Goal: Task Accomplishment & Management: Manage account settings

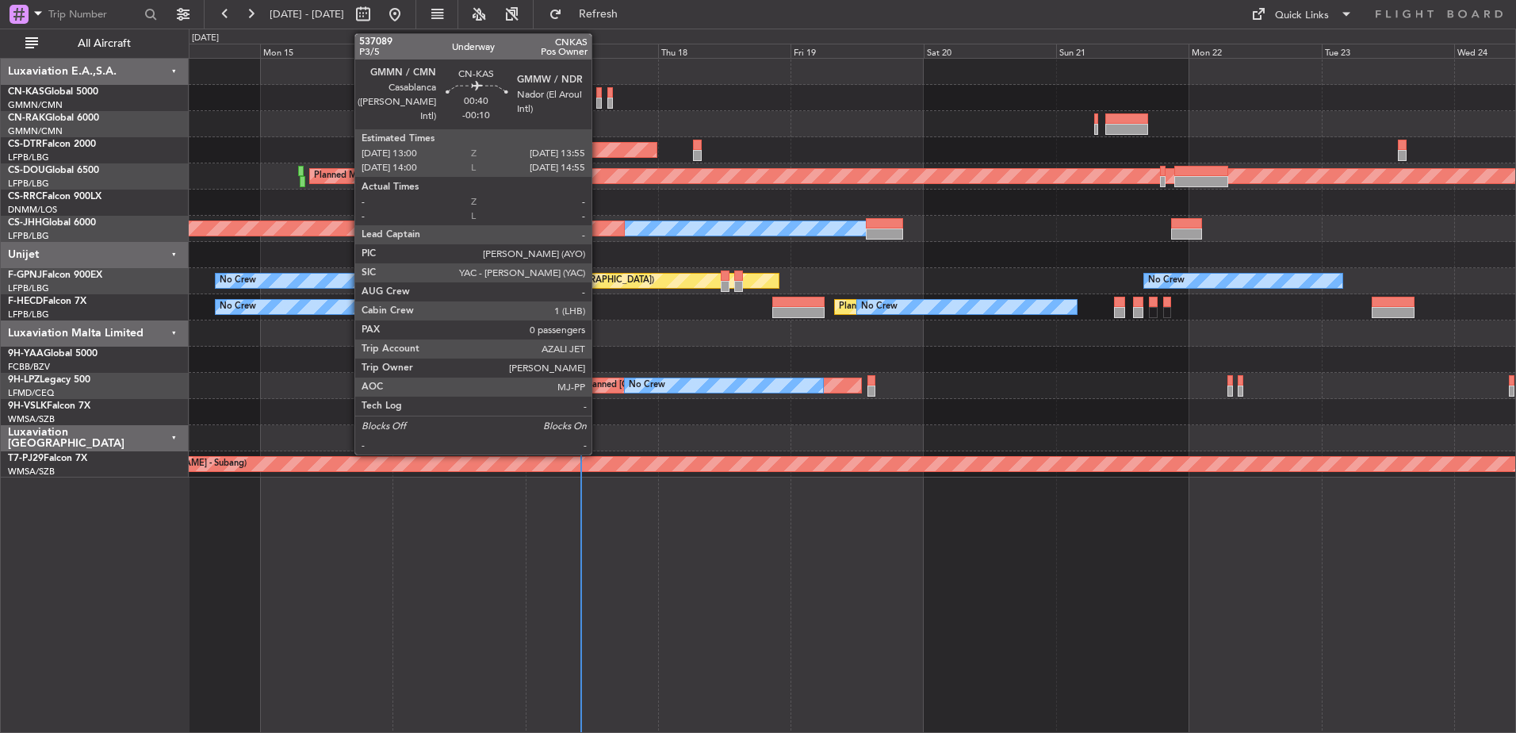
click at [599, 94] on div at bounding box center [599, 92] width 6 height 11
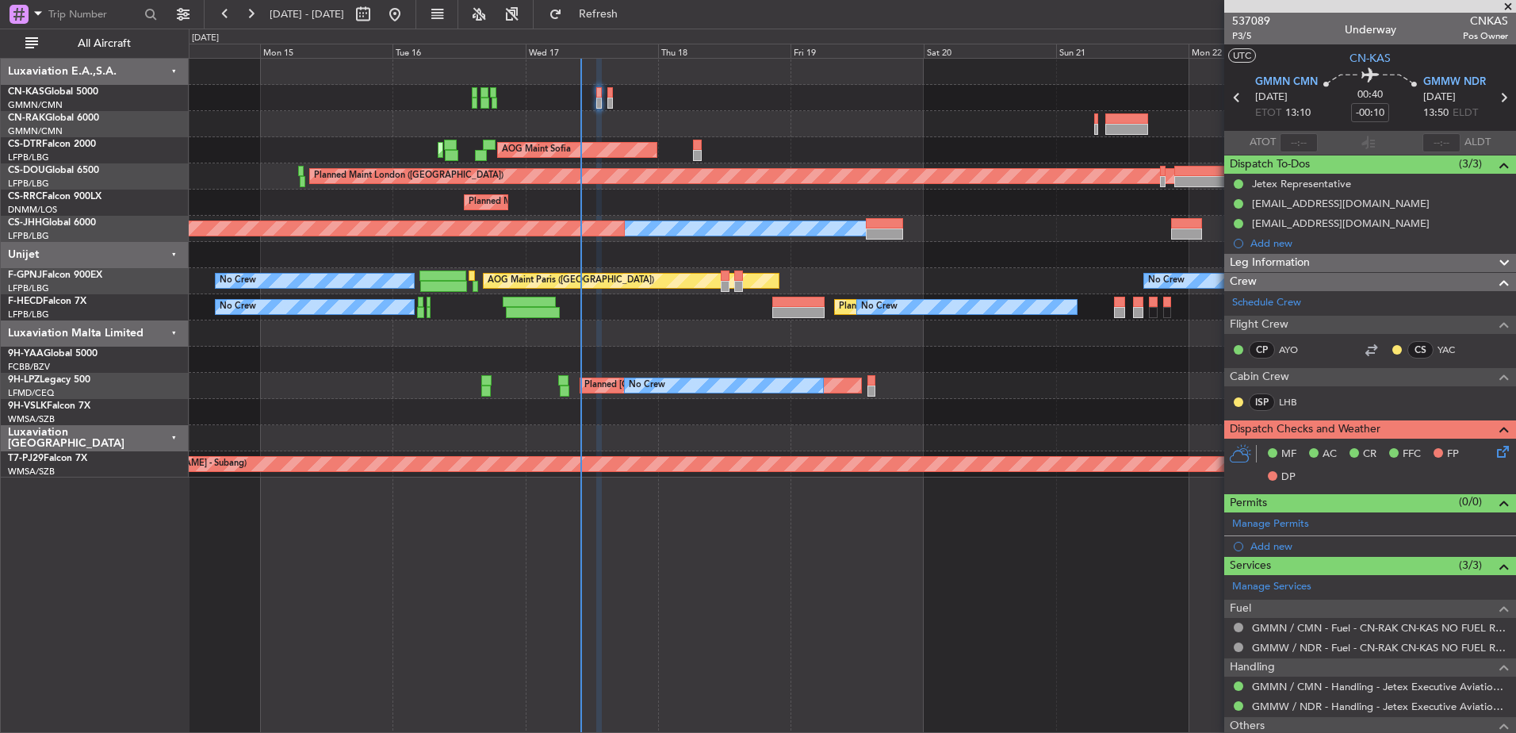
click at [604, 101] on div at bounding box center [852, 98] width 1326 height 26
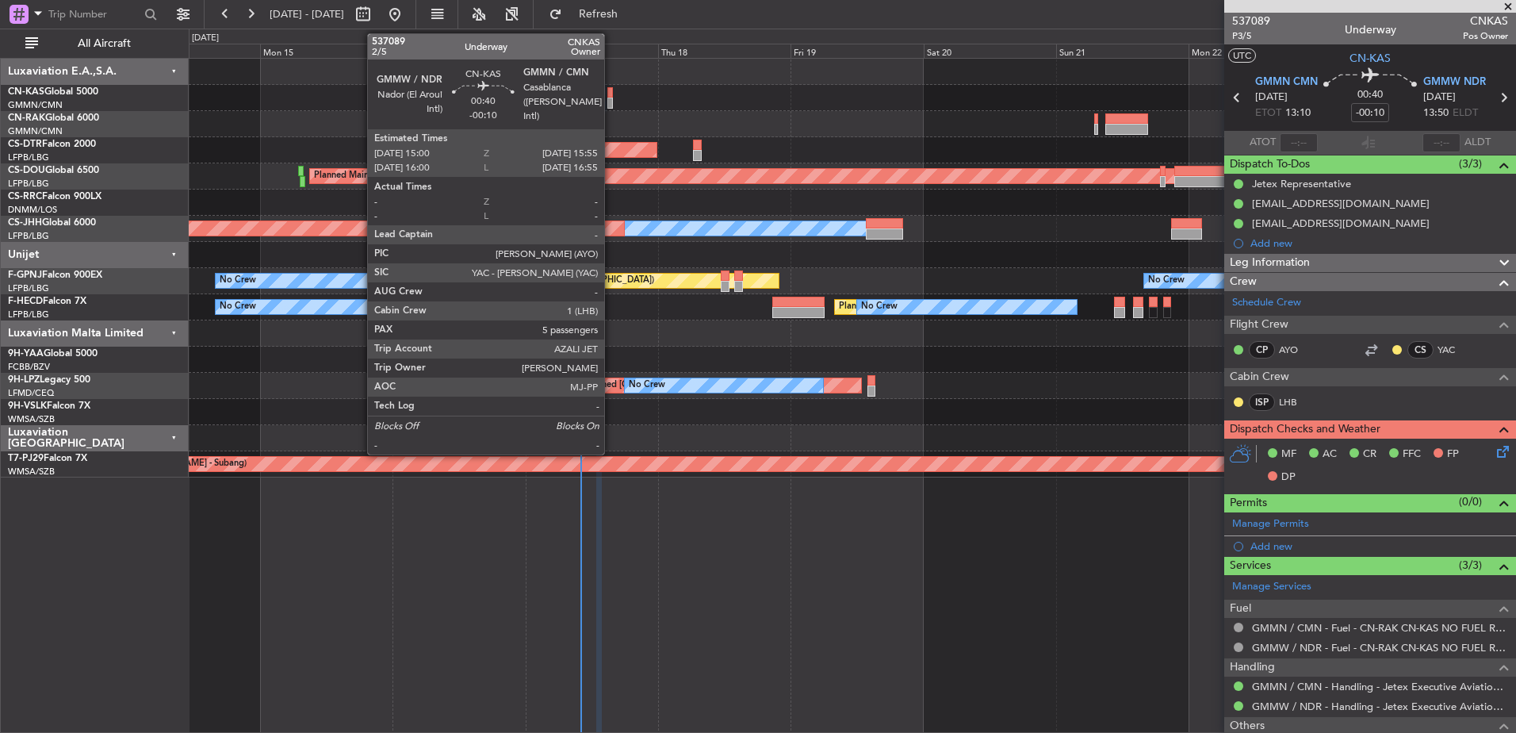
click at [611, 98] on div at bounding box center [610, 103] width 6 height 11
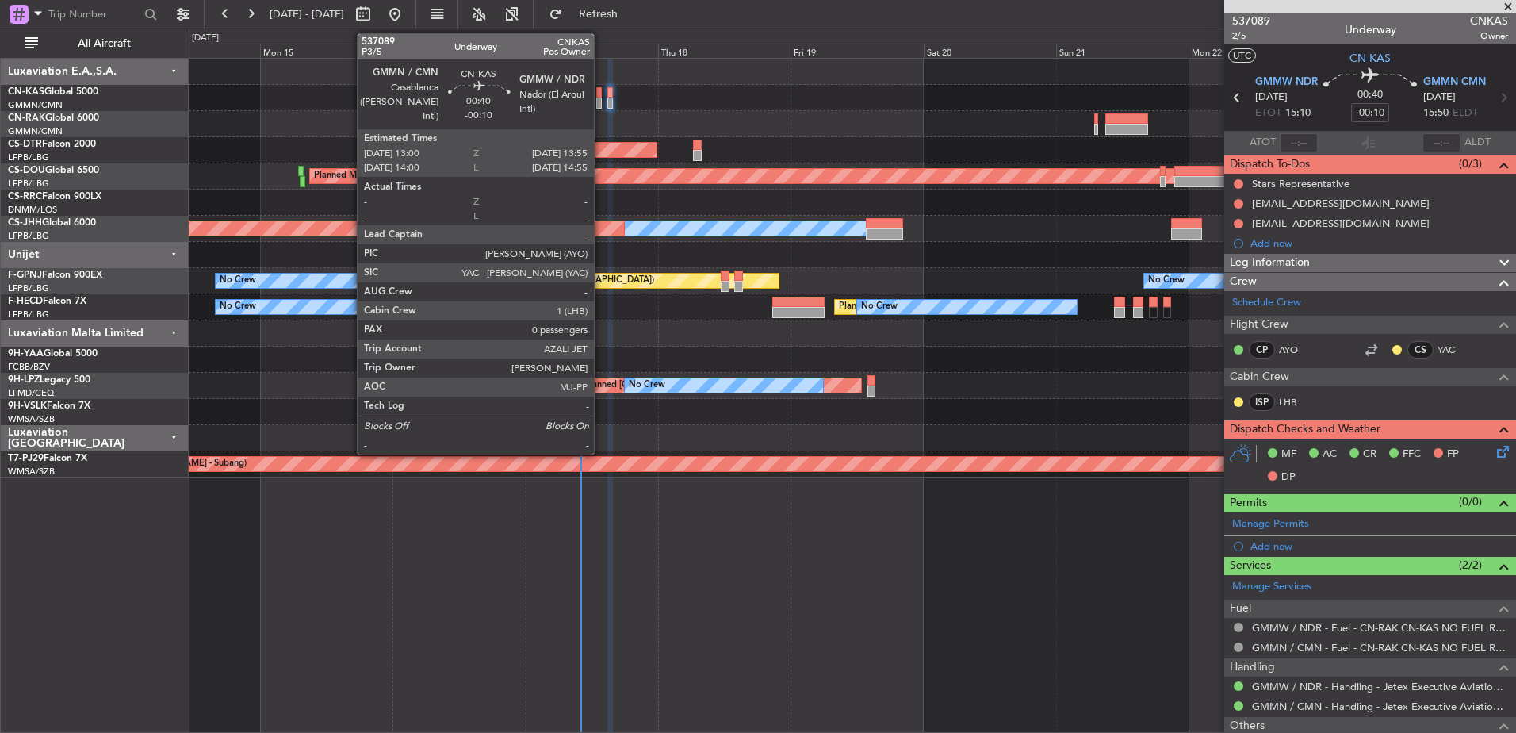
click at [600, 104] on div at bounding box center [599, 103] width 6 height 11
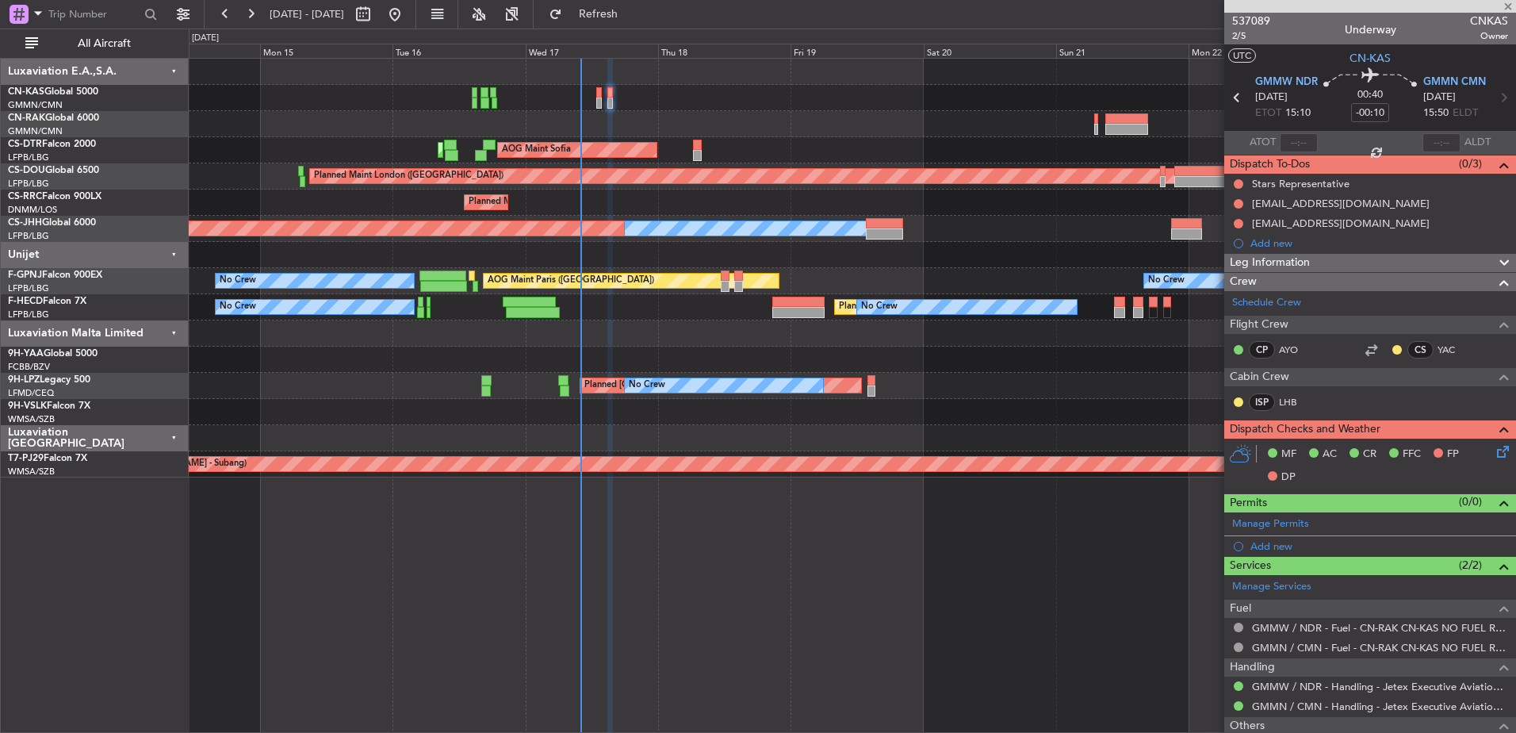
type input "0"
click at [1513, 4] on span at bounding box center [1508, 7] width 16 height 14
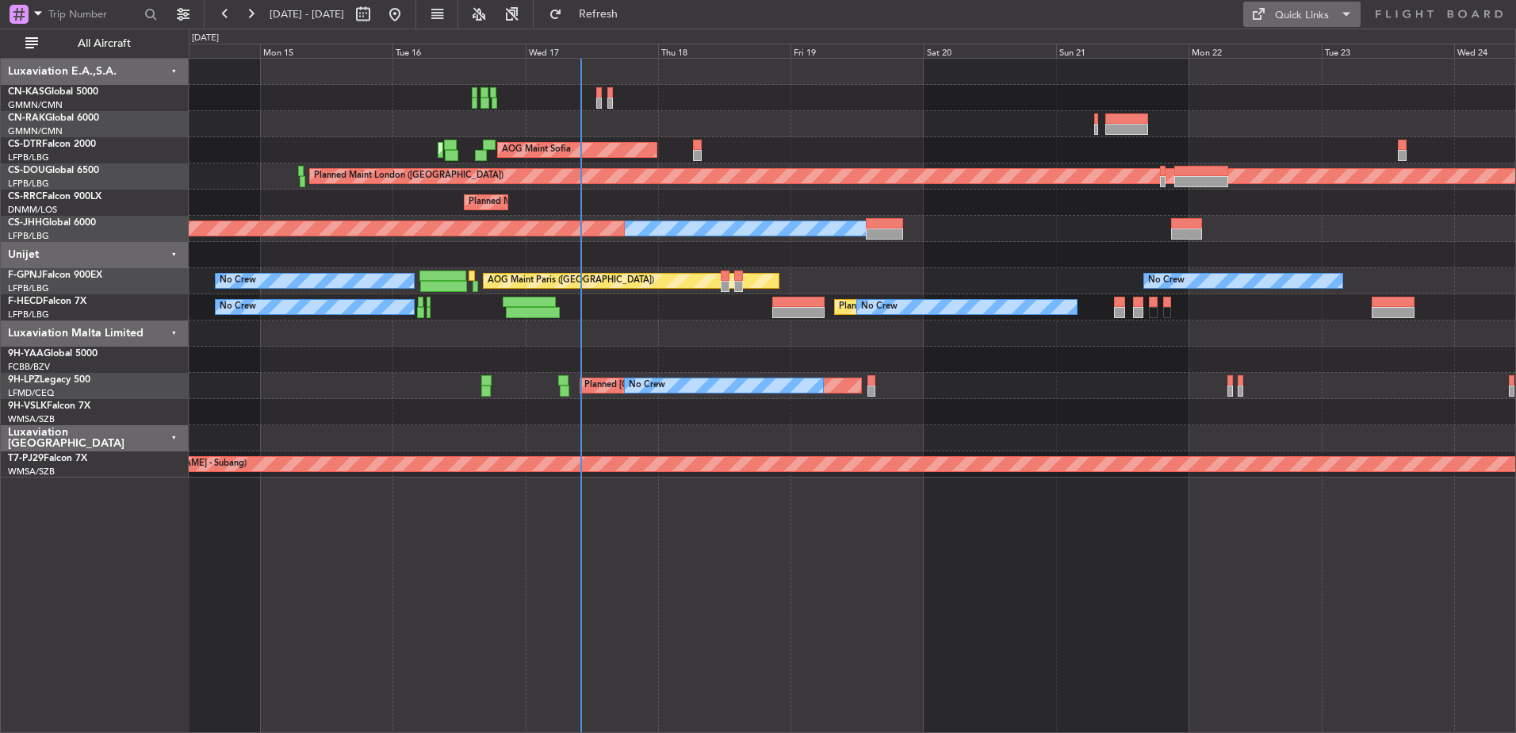
click at [1283, 10] on div "Quick Links" at bounding box center [1302, 16] width 54 height 16
click at [1280, 85] on button "Crew Board" at bounding box center [1302, 90] width 119 height 38
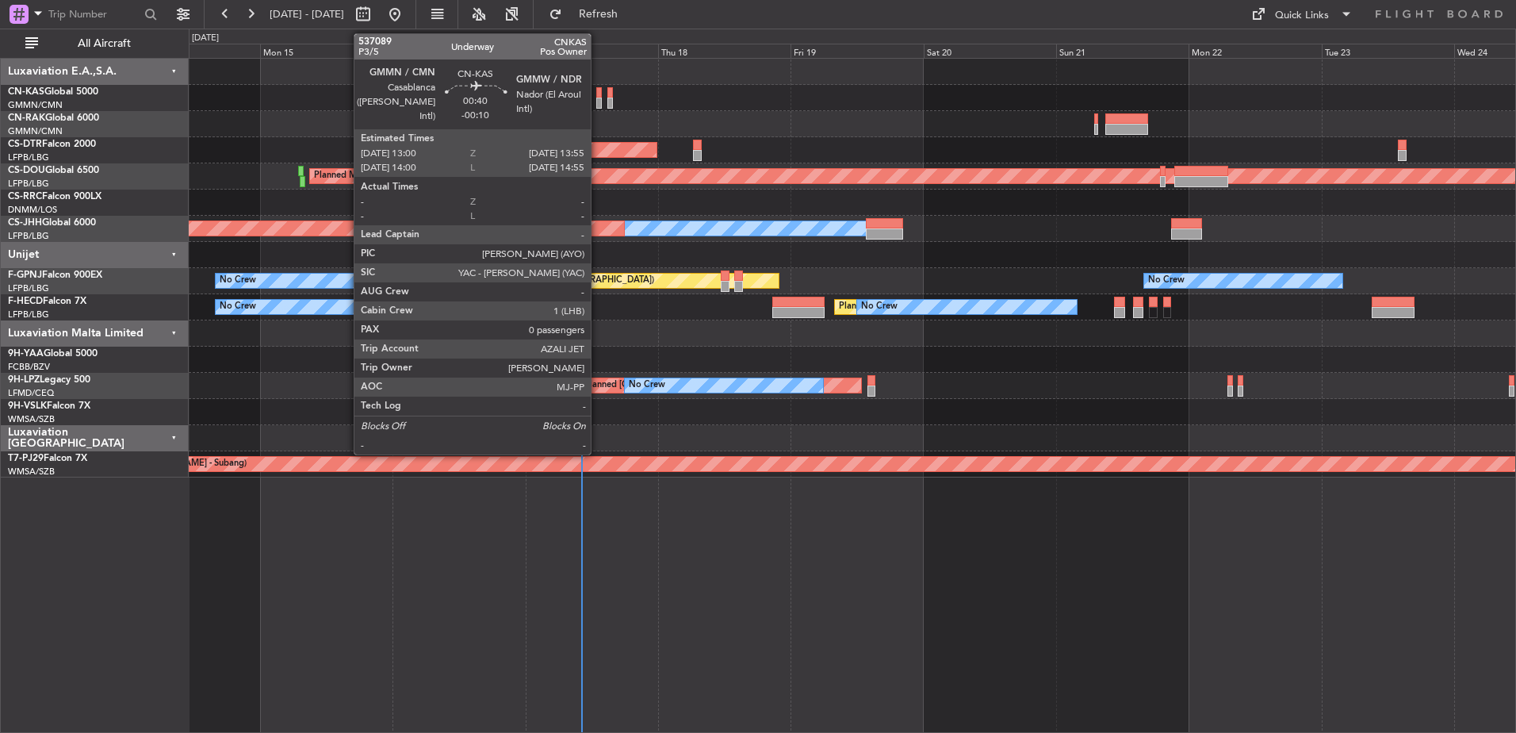
click at [598, 100] on div at bounding box center [599, 103] width 6 height 11
click at [599, 98] on div at bounding box center [599, 103] width 6 height 11
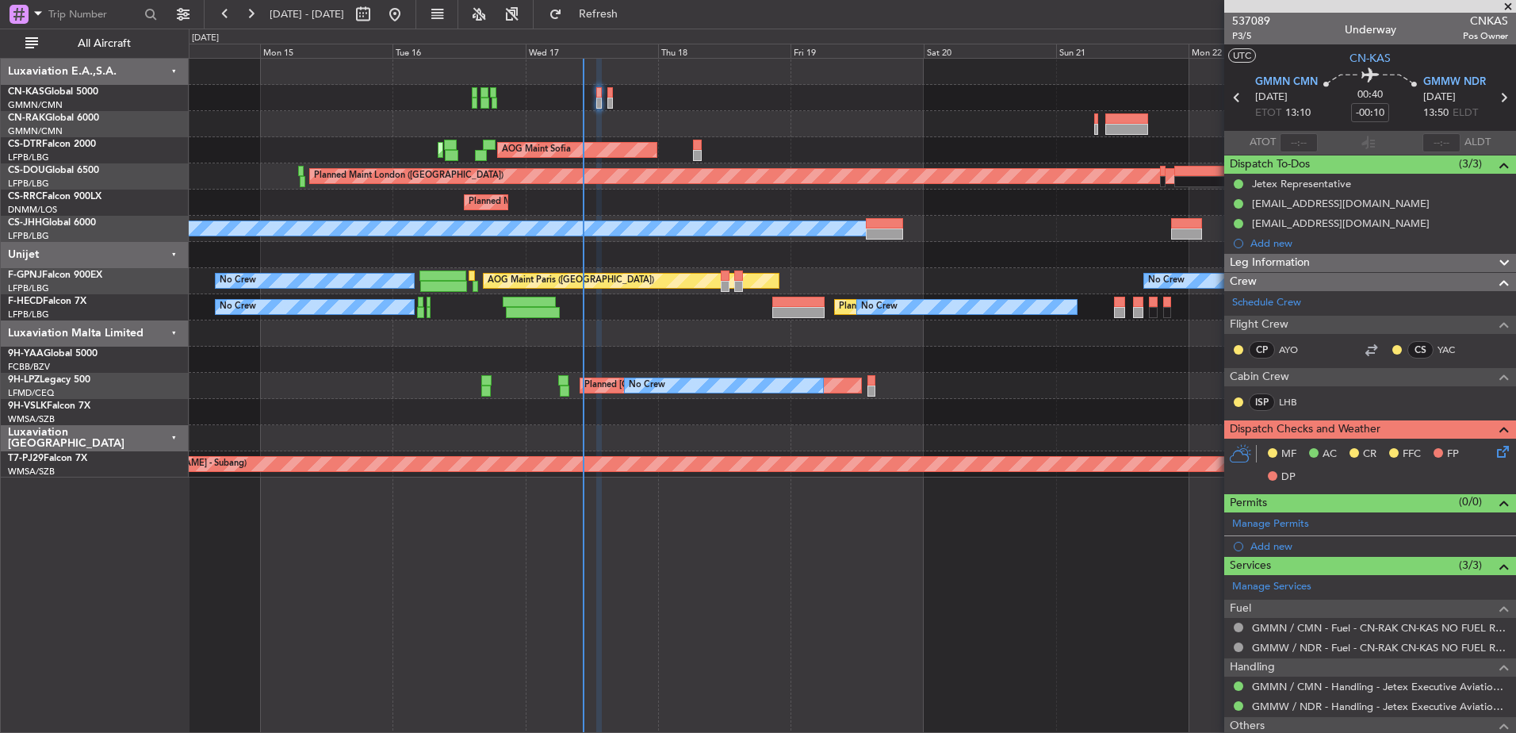
click at [1494, 455] on icon at bounding box center [1500, 448] width 13 height 13
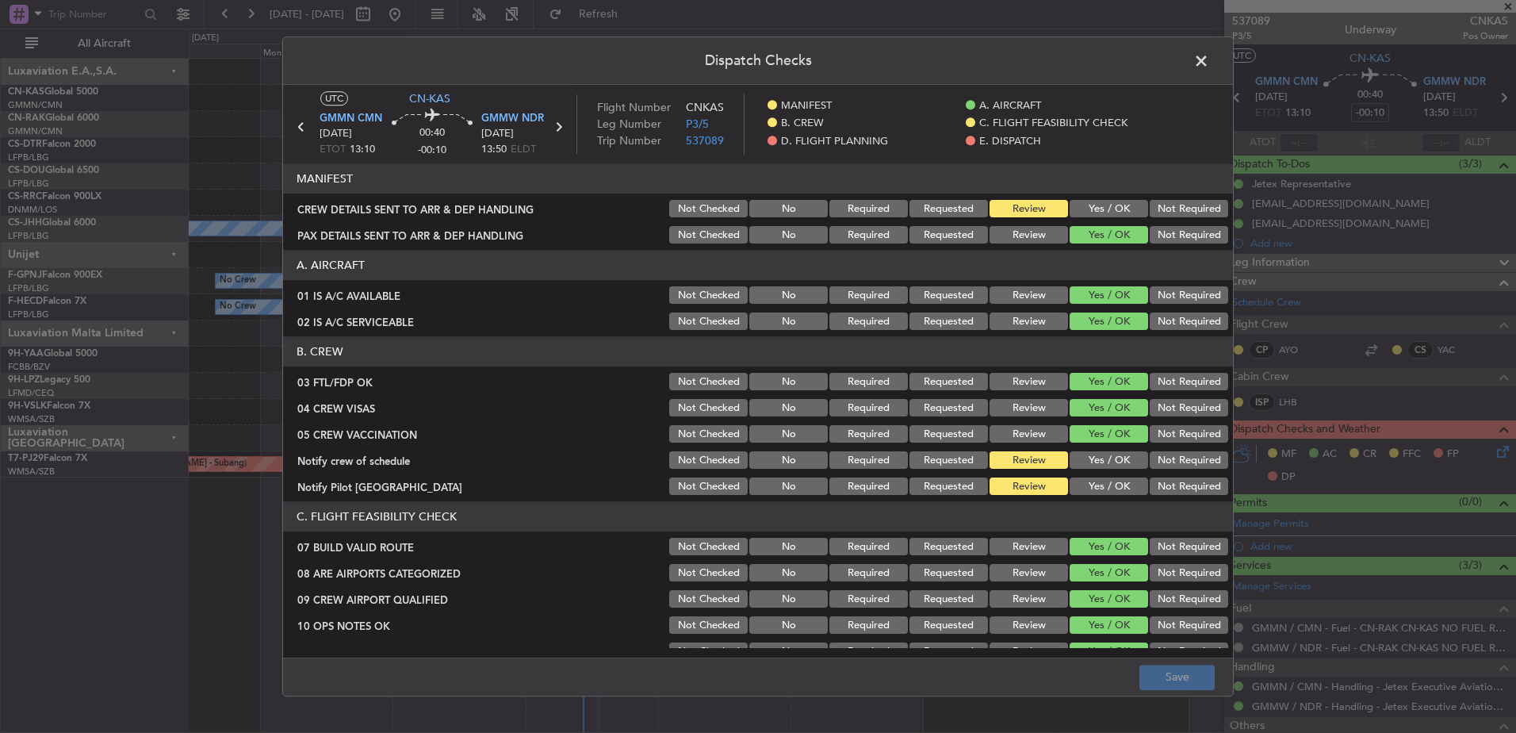
click at [1098, 213] on button "Yes / OK" at bounding box center [1109, 209] width 78 height 17
click at [1089, 456] on button "Yes / OK" at bounding box center [1109, 460] width 78 height 17
click at [1095, 480] on button "Yes / OK" at bounding box center [1109, 486] width 78 height 17
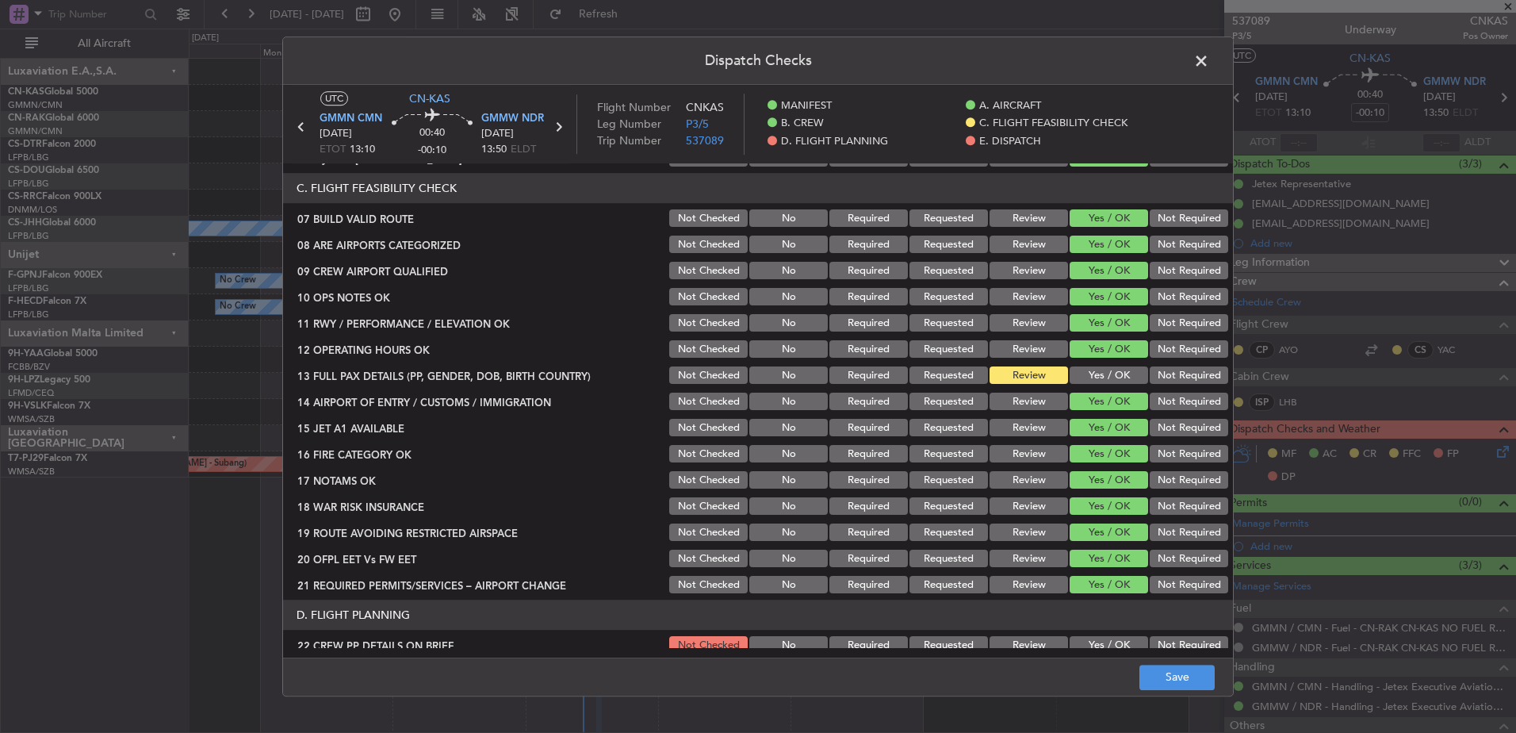
scroll to position [396, 0]
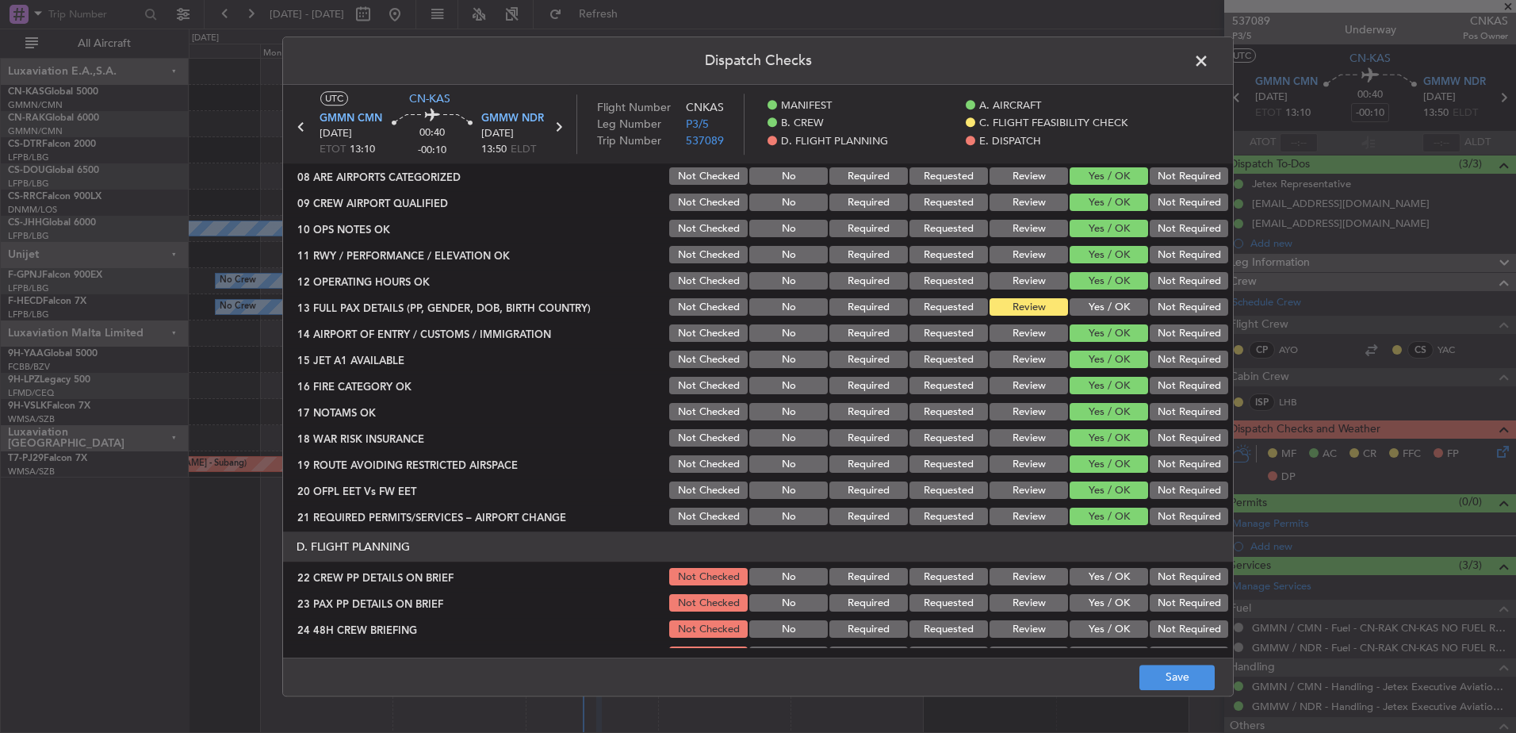
click at [1084, 299] on button "Yes / OK" at bounding box center [1109, 307] width 78 height 17
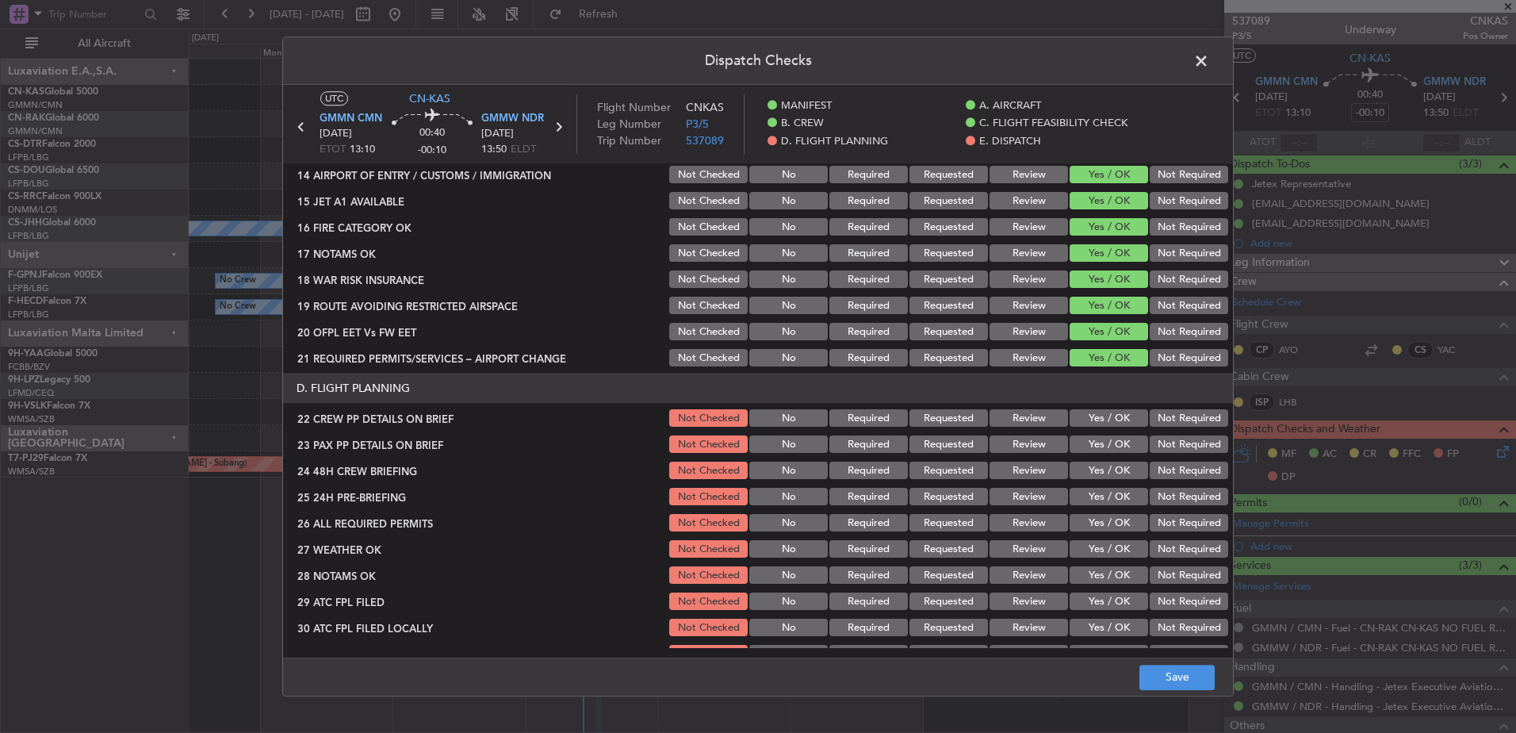
click at [1094, 419] on button "Yes / OK" at bounding box center [1109, 418] width 78 height 17
click at [1097, 440] on button "Yes / OK" at bounding box center [1109, 444] width 78 height 17
click at [1097, 458] on section "D. FLIGHT PLANNING 22 CREW PP DETAILS ON BRIEF Not Checked No Required Requeste…" at bounding box center [758, 532] width 950 height 318
click at [1098, 471] on button "Yes / OK" at bounding box center [1109, 470] width 78 height 17
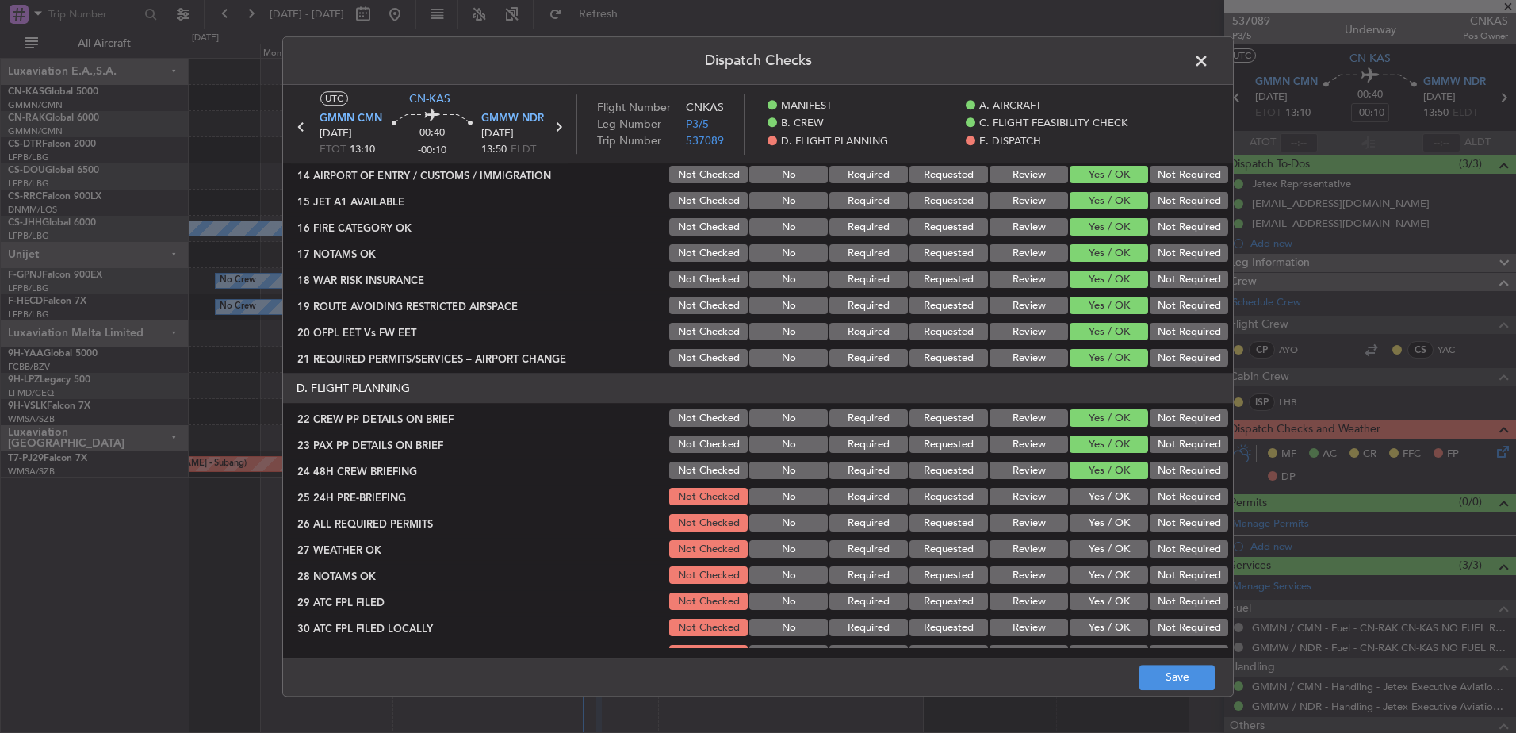
click at [1097, 490] on button "Yes / OK" at bounding box center [1109, 496] width 78 height 17
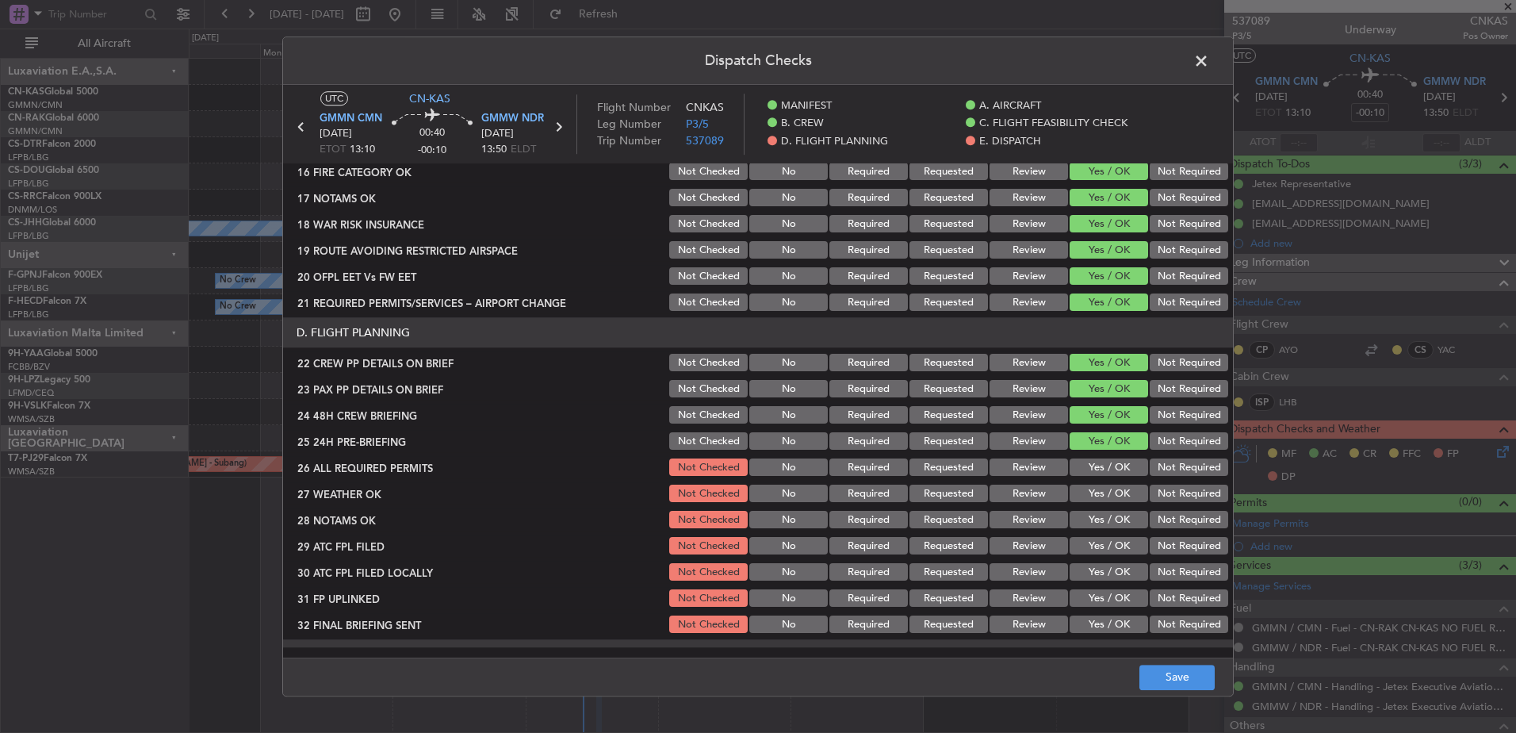
scroll to position [634, 0]
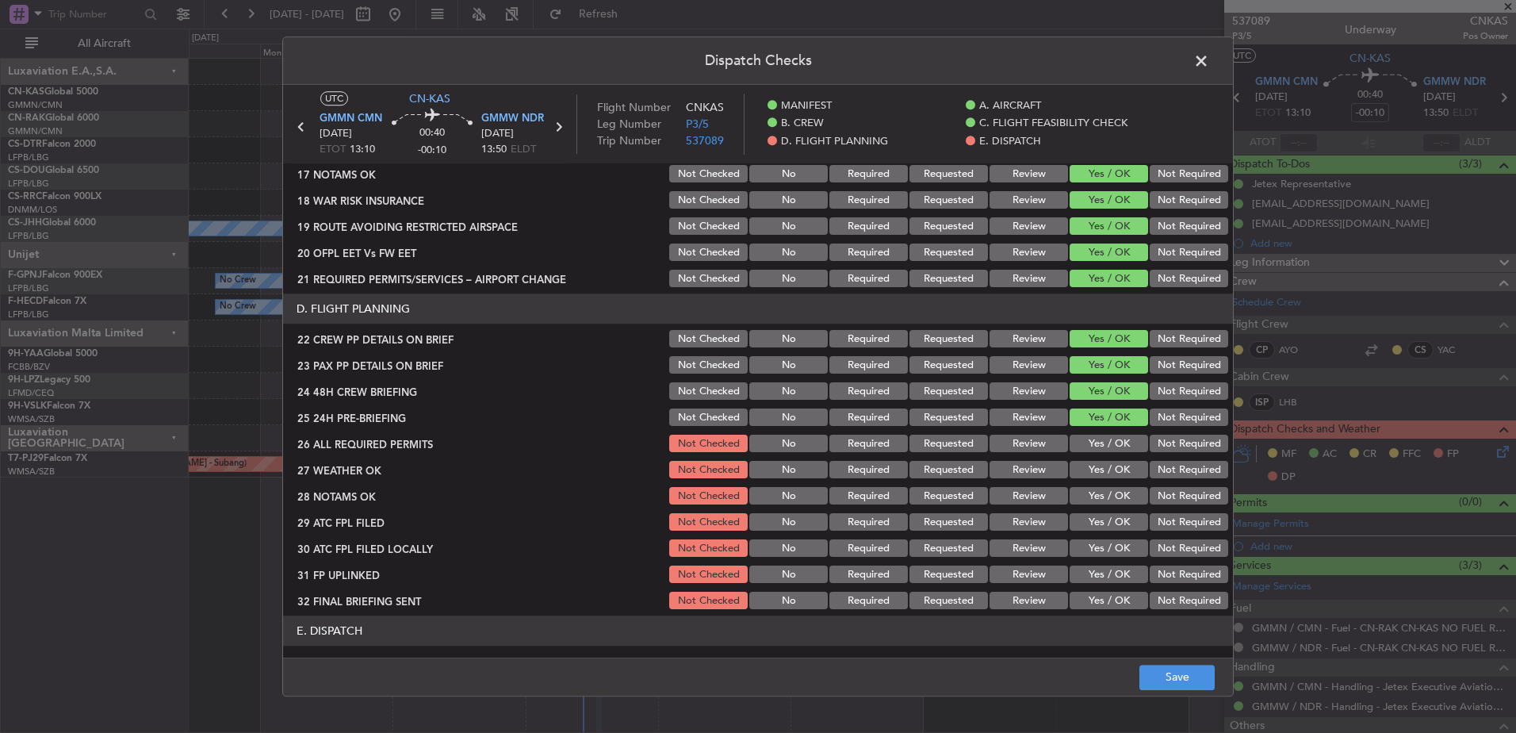
click at [1101, 442] on button "Yes / OK" at bounding box center [1109, 443] width 78 height 17
click at [1100, 473] on button "Yes / OK" at bounding box center [1109, 469] width 78 height 17
click at [1097, 488] on button "Yes / OK" at bounding box center [1109, 496] width 78 height 17
click at [1097, 506] on div "Yes / OK" at bounding box center [1107, 496] width 80 height 22
click at [1094, 522] on button "Yes / OK" at bounding box center [1109, 522] width 78 height 17
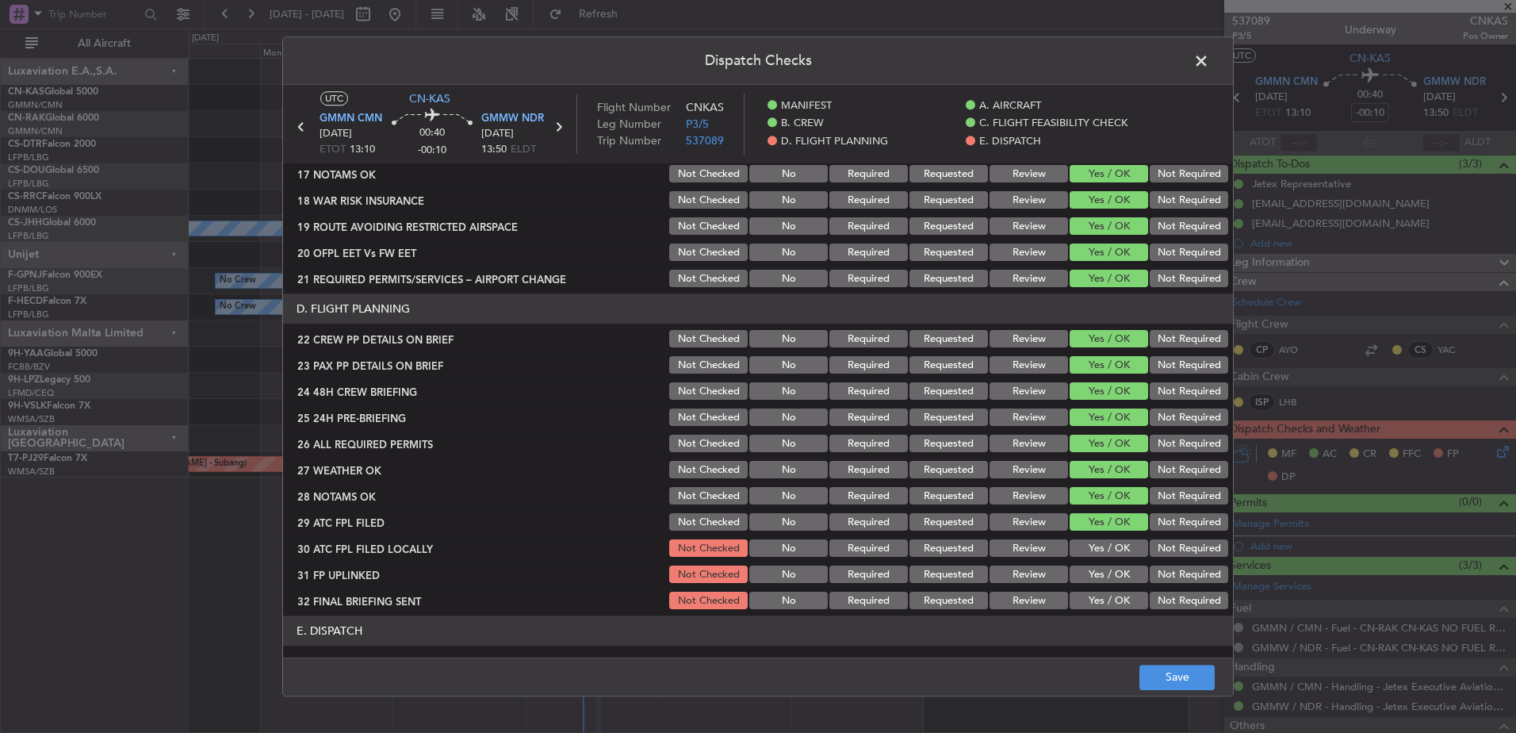
click at [1100, 549] on button "Yes / OK" at bounding box center [1109, 548] width 78 height 17
click at [1095, 572] on button "Yes / OK" at bounding box center [1109, 574] width 78 height 17
drag, startPoint x: 1097, startPoint y: 599, endPoint x: 1134, endPoint y: 608, distance: 38.5
click at [1097, 599] on button "Yes / OK" at bounding box center [1109, 600] width 78 height 17
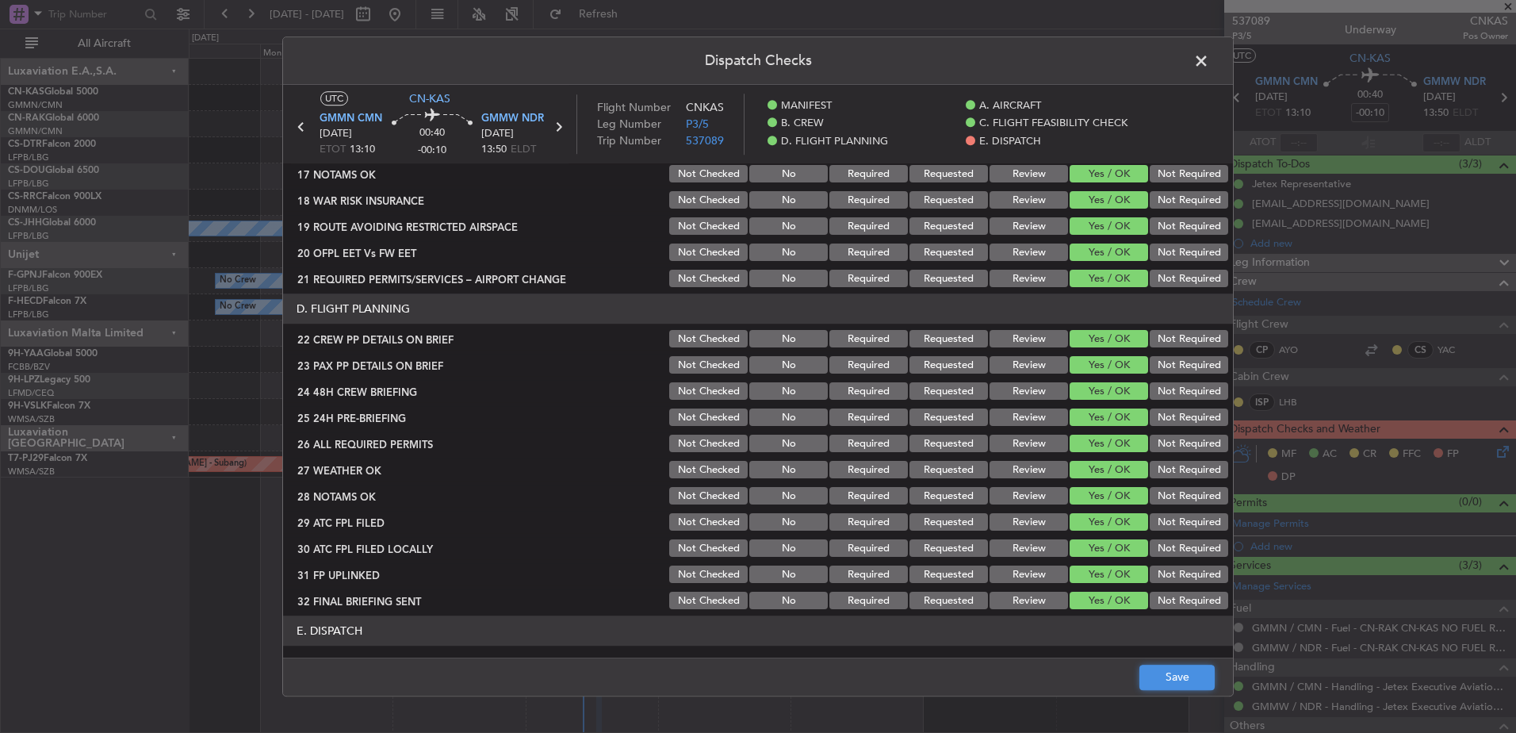
click at [1172, 683] on button "Save" at bounding box center [1176, 676] width 75 height 25
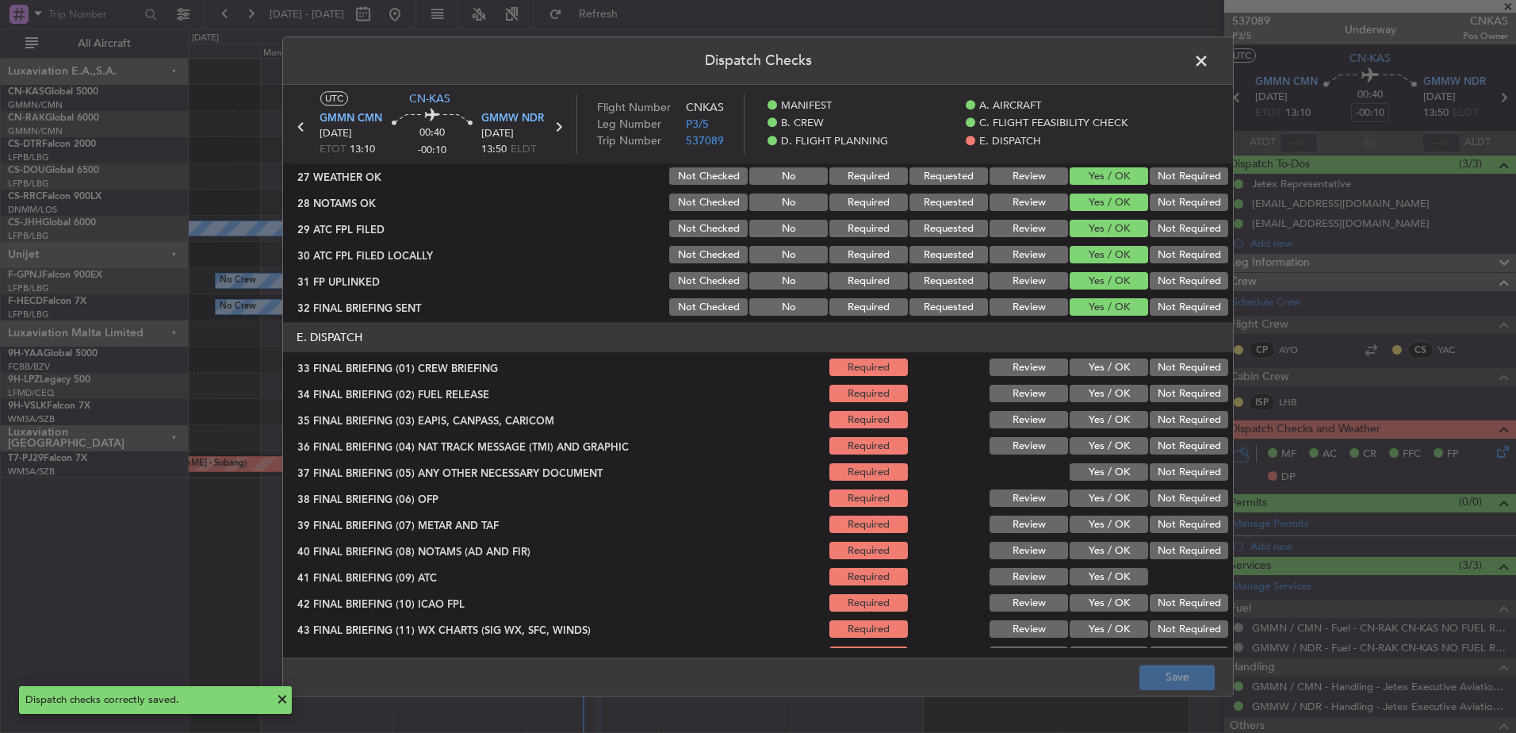
scroll to position [951, 0]
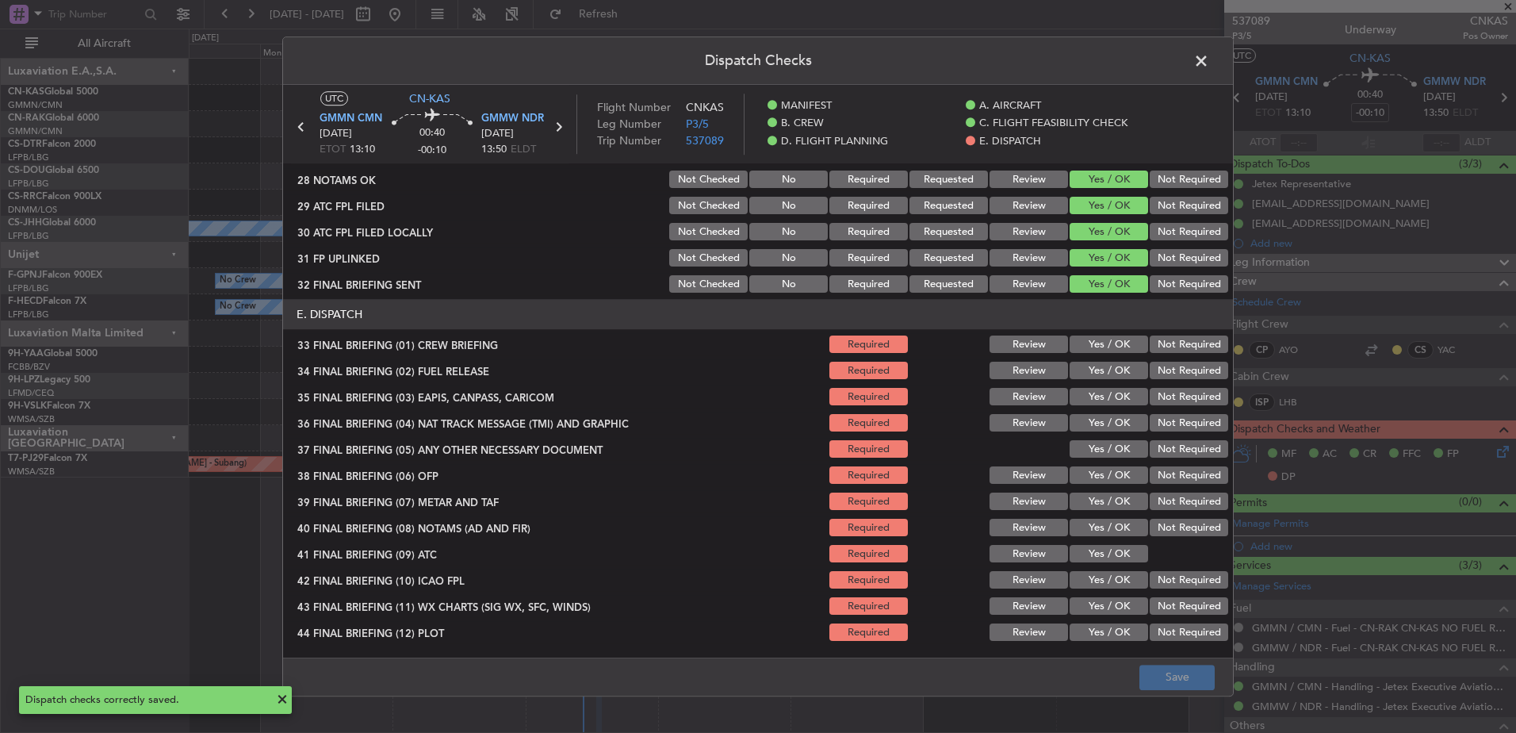
click at [1113, 351] on button "Yes / OK" at bounding box center [1109, 344] width 78 height 17
click at [1088, 371] on button "Yes / OK" at bounding box center [1109, 370] width 78 height 17
click at [1087, 403] on button "Yes / OK" at bounding box center [1109, 396] width 78 height 17
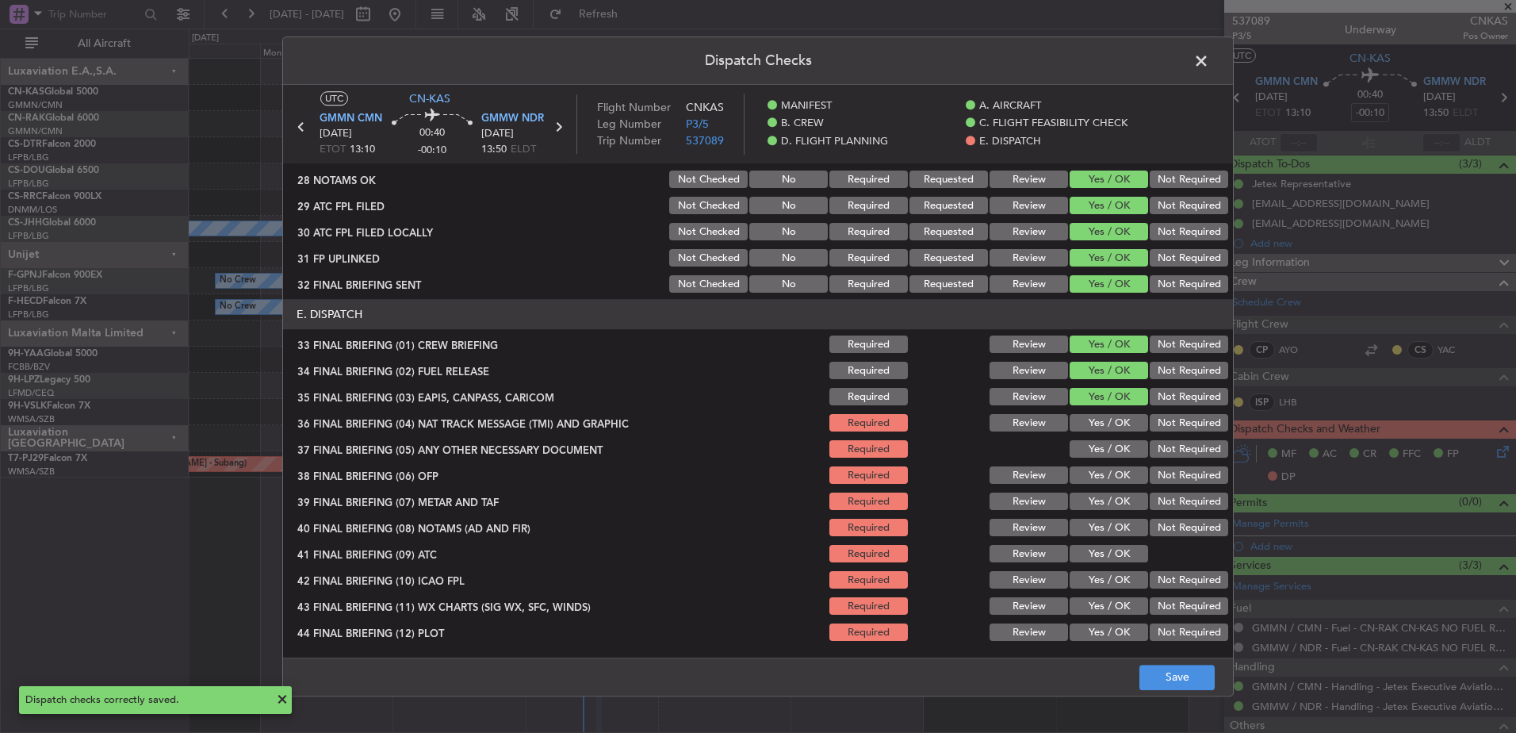
click at [1087, 421] on button "Yes / OK" at bounding box center [1109, 423] width 78 height 17
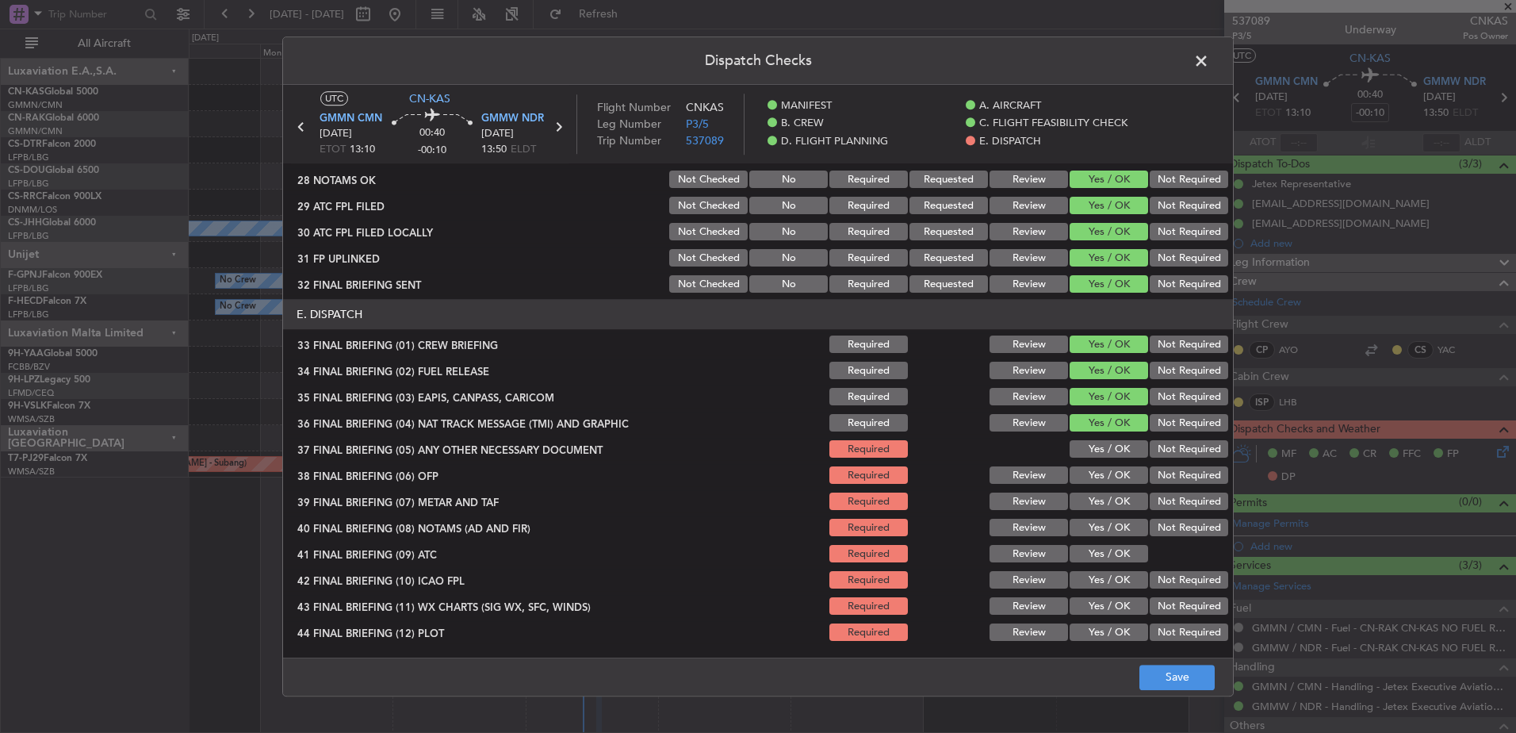
click at [1089, 444] on button "Yes / OK" at bounding box center [1109, 449] width 78 height 17
click at [1093, 473] on button "Yes / OK" at bounding box center [1109, 475] width 78 height 17
click at [1094, 500] on button "Yes / OK" at bounding box center [1109, 501] width 78 height 17
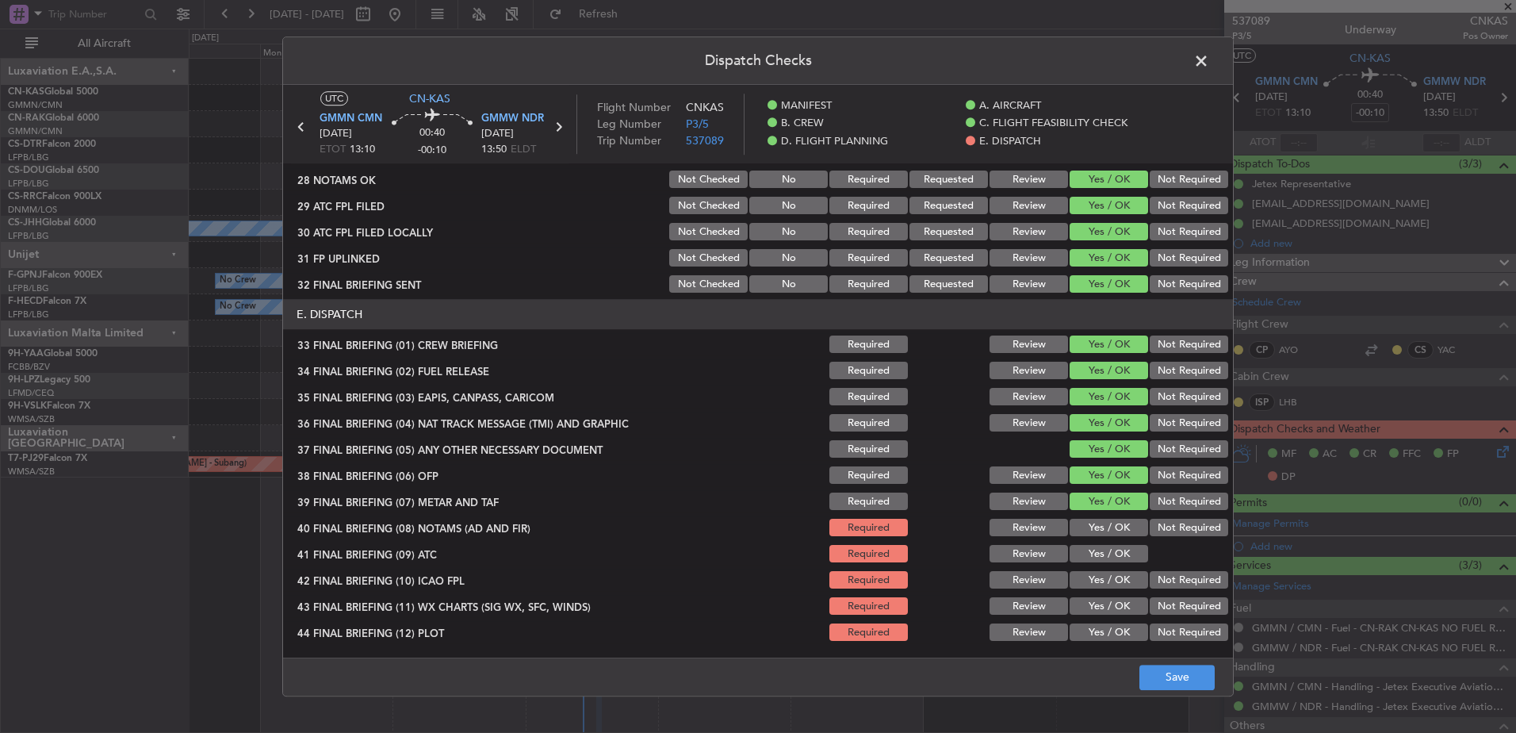
click at [1094, 528] on button "Yes / OK" at bounding box center [1109, 527] width 78 height 17
click at [1091, 557] on button "Yes / OK" at bounding box center [1109, 553] width 78 height 17
click at [1089, 578] on button "Yes / OK" at bounding box center [1109, 580] width 78 height 17
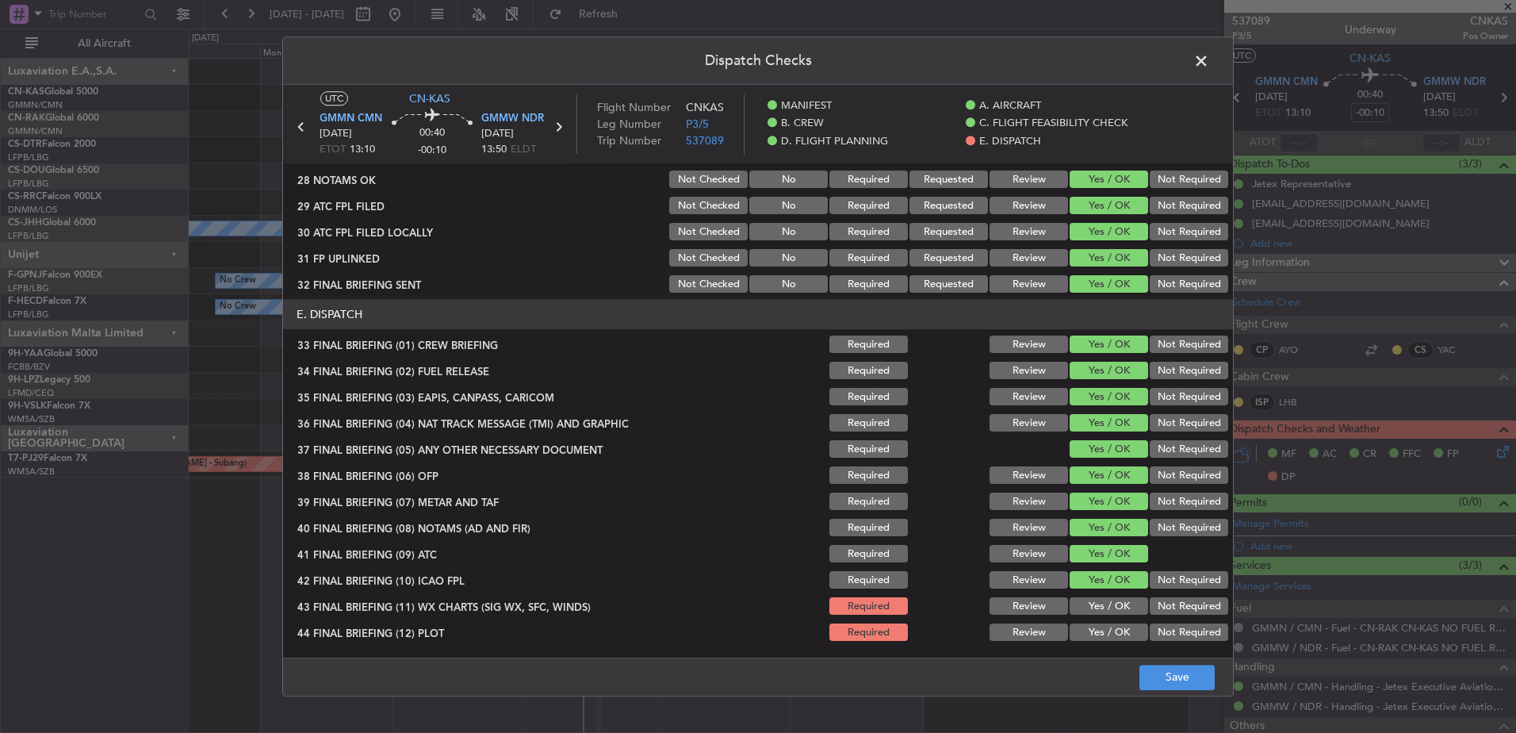
click at [1089, 607] on button "Yes / OK" at bounding box center [1109, 606] width 78 height 17
click at [1087, 634] on button "Yes / OK" at bounding box center [1109, 632] width 78 height 17
click at [1163, 687] on button "Save" at bounding box center [1176, 676] width 75 height 25
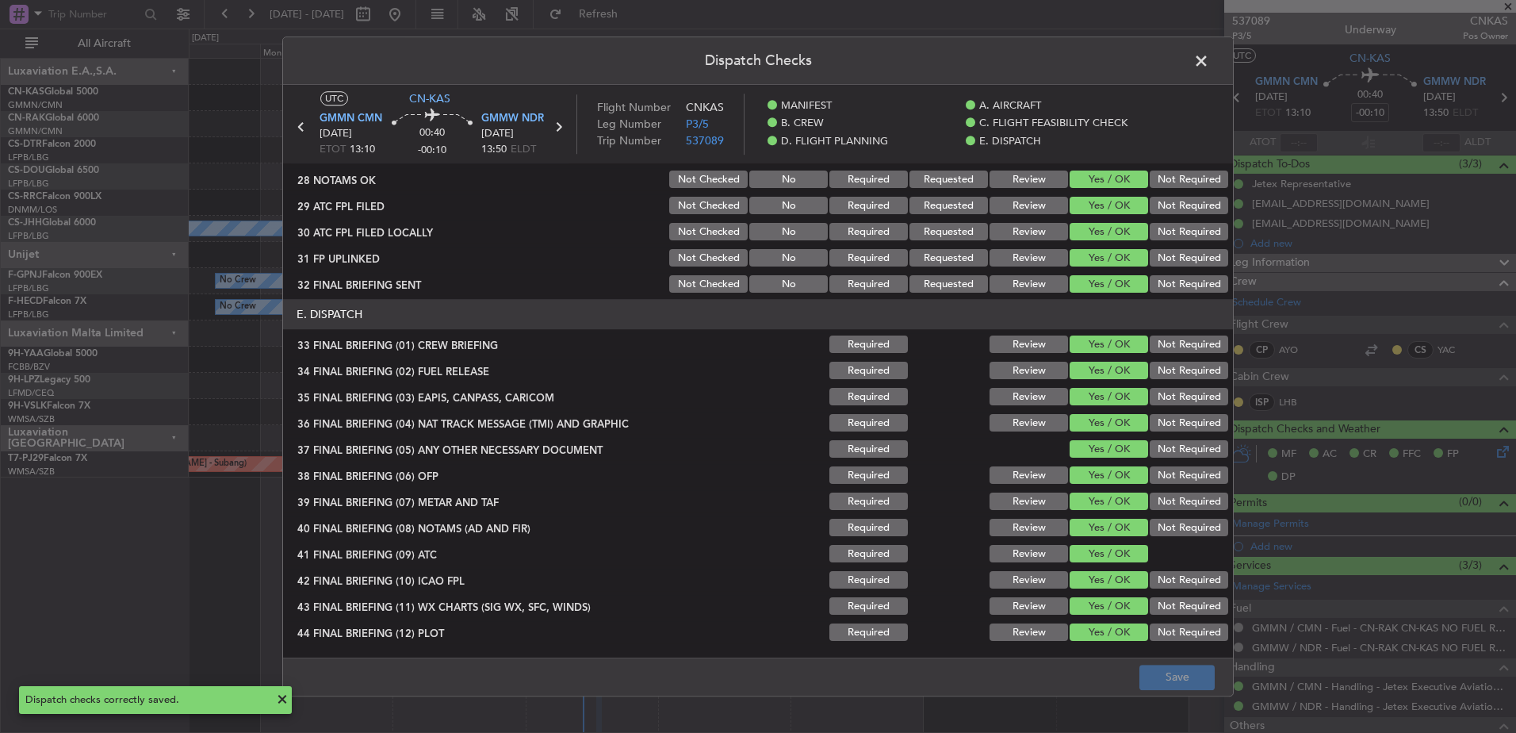
click at [1209, 57] on span at bounding box center [1209, 65] width 0 height 32
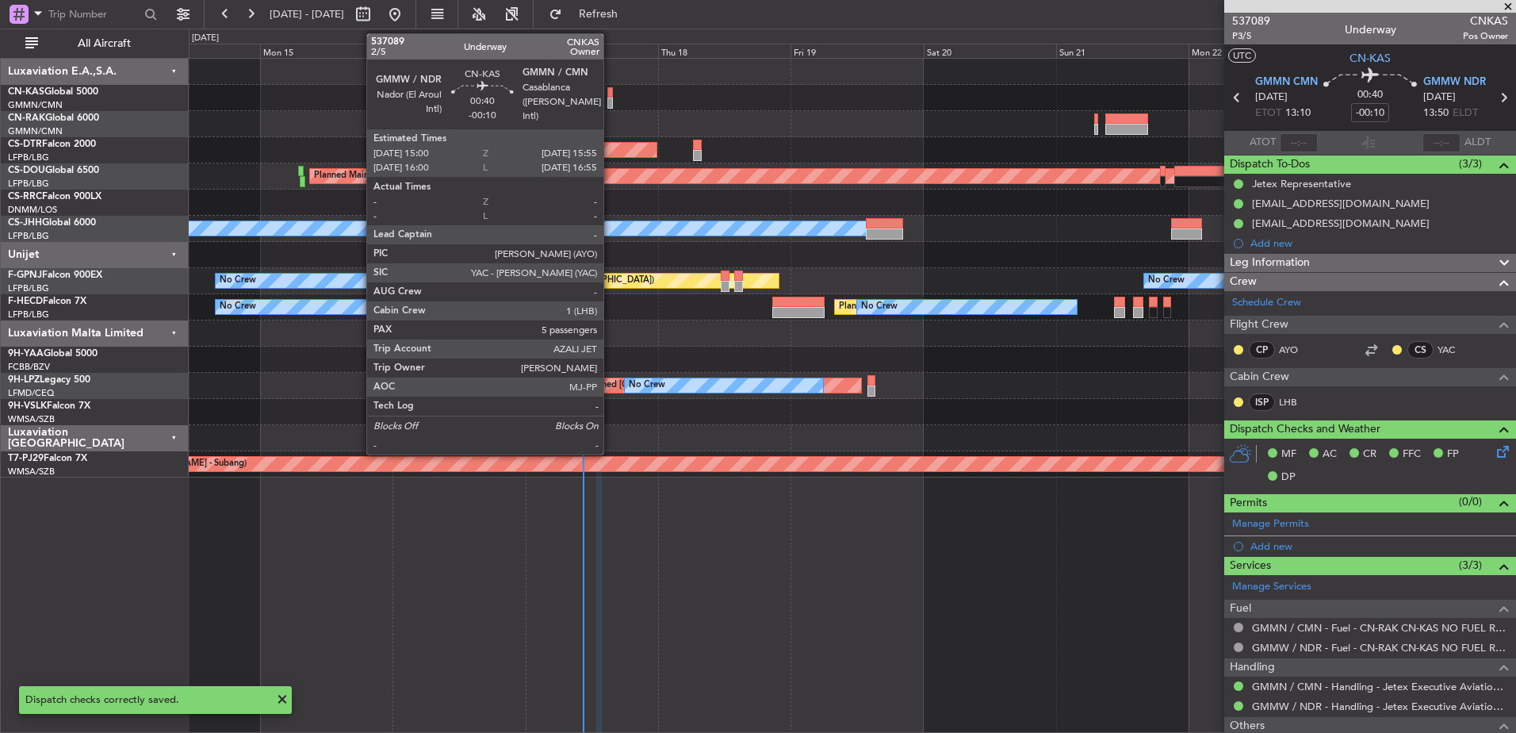
click at [610, 90] on div at bounding box center [610, 92] width 6 height 11
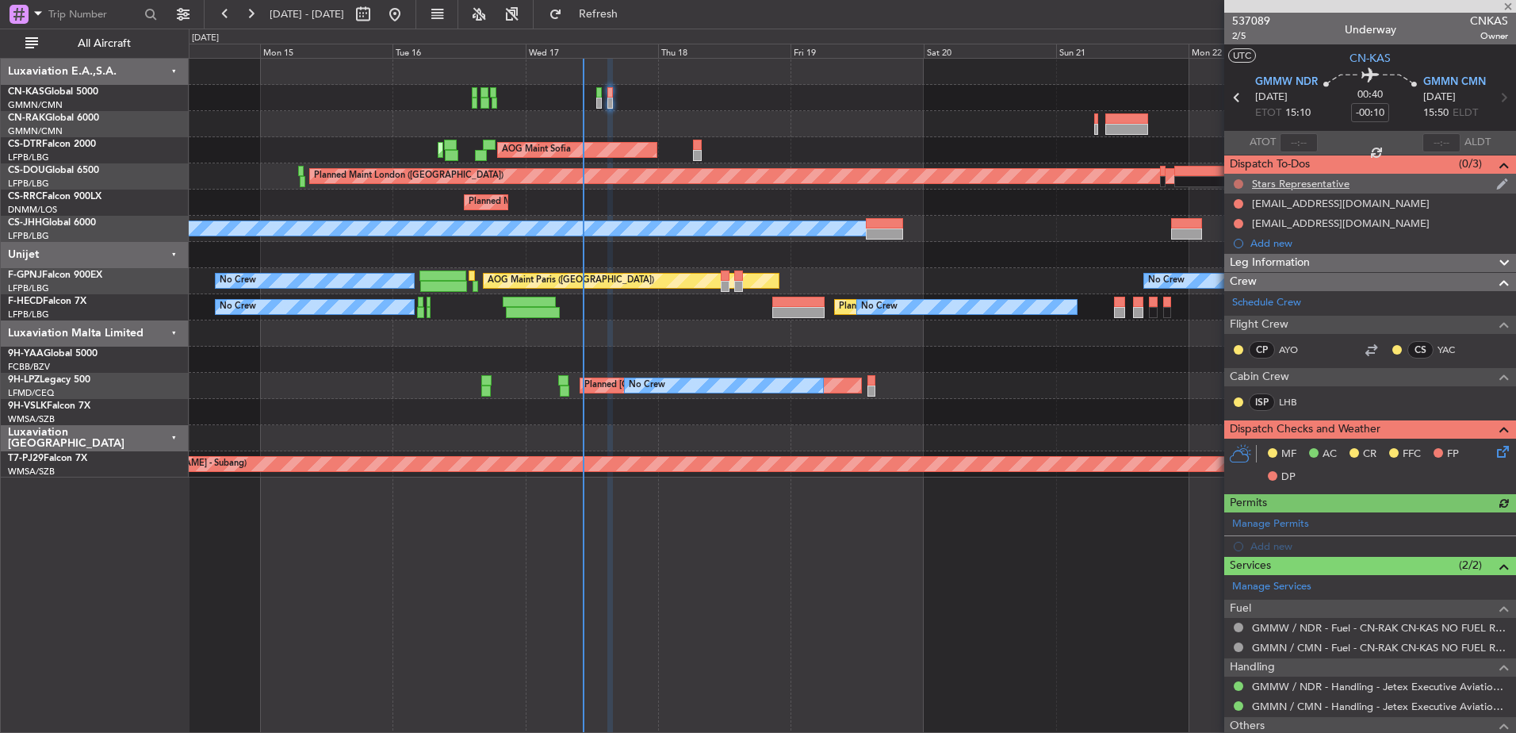
click at [1239, 179] on button at bounding box center [1239, 184] width 10 height 10
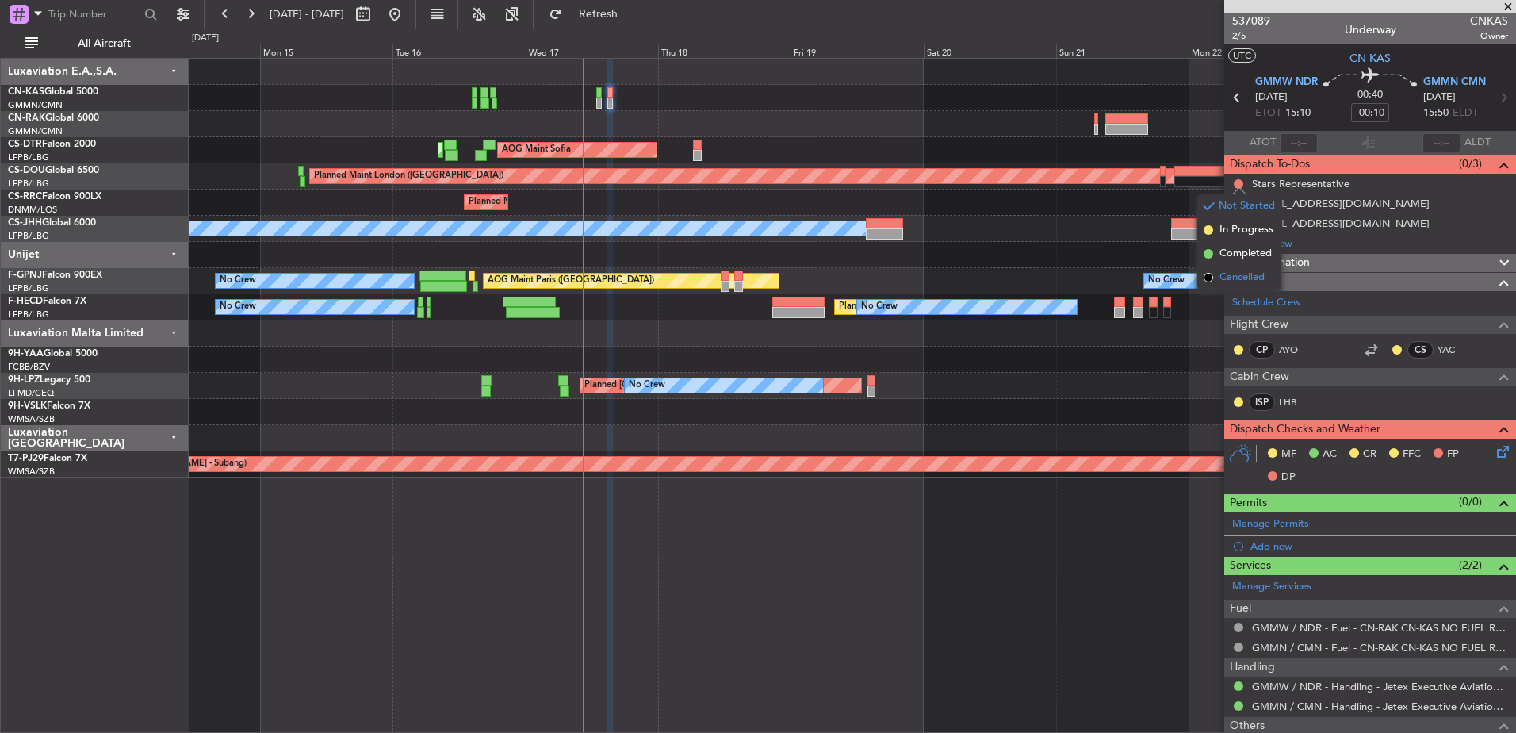
click at [1219, 285] on li "Cancelled" at bounding box center [1239, 278] width 84 height 24
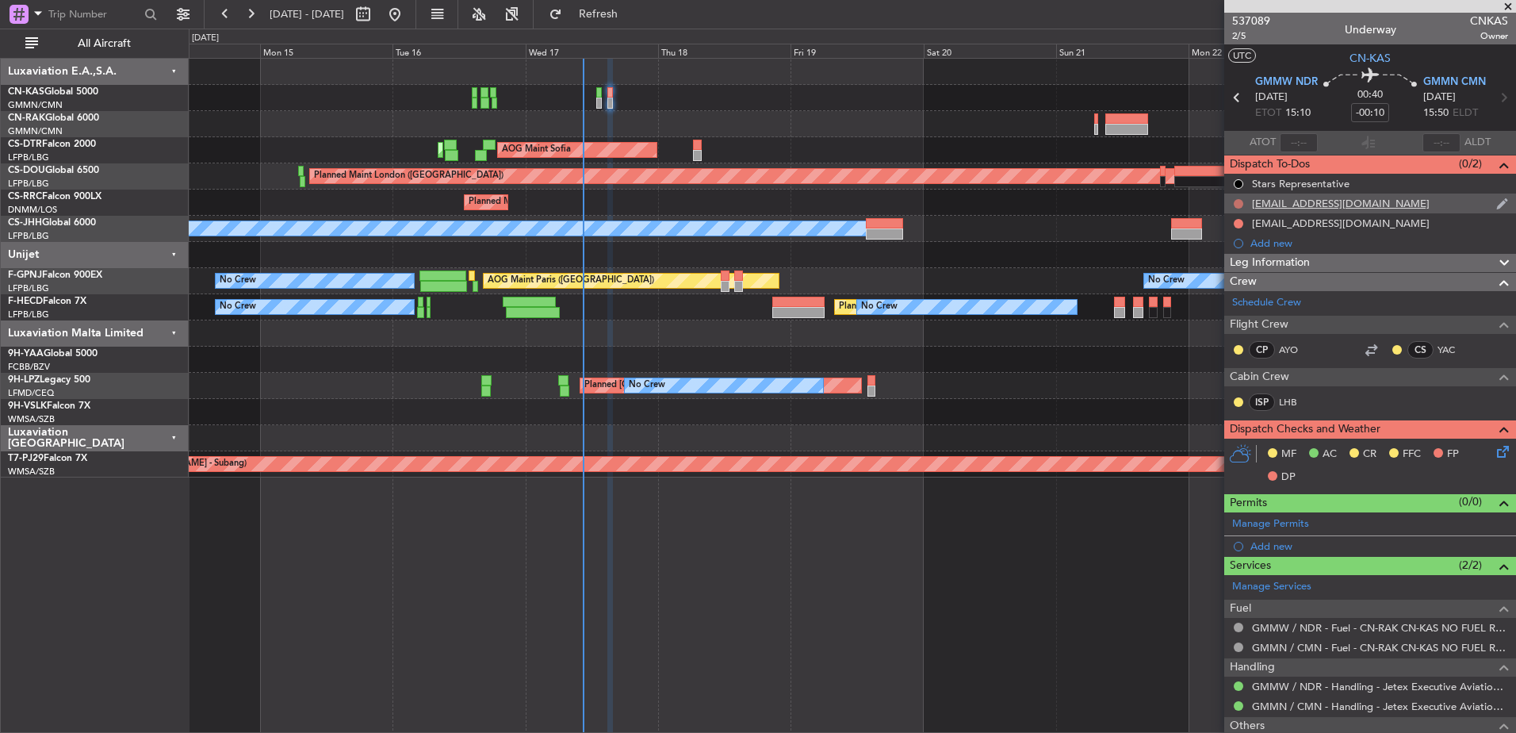
click at [1238, 204] on button at bounding box center [1239, 204] width 10 height 10
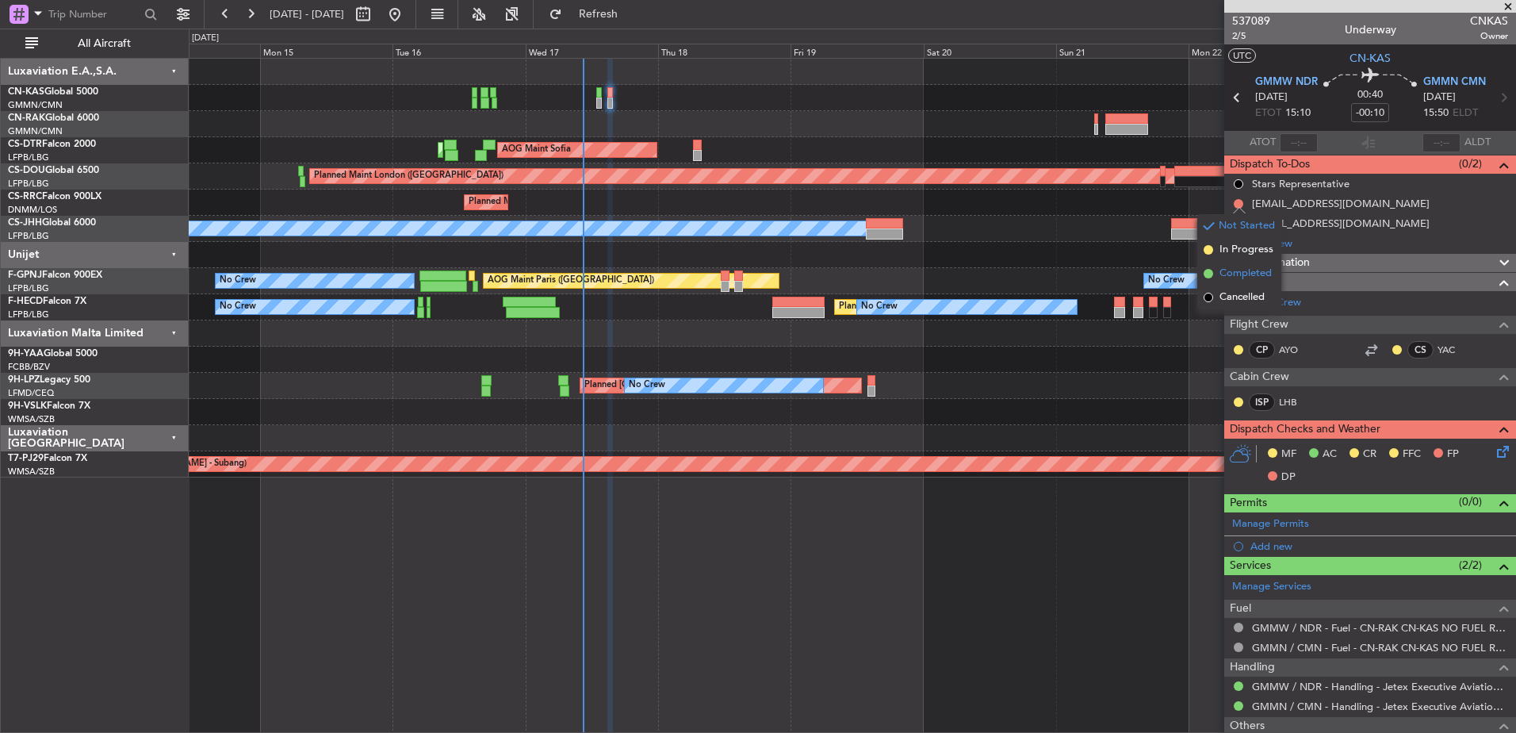
click at [1227, 268] on span "Completed" at bounding box center [1245, 274] width 52 height 16
click at [1240, 220] on button at bounding box center [1239, 224] width 10 height 10
click at [1224, 288] on span "Completed" at bounding box center [1245, 293] width 52 height 16
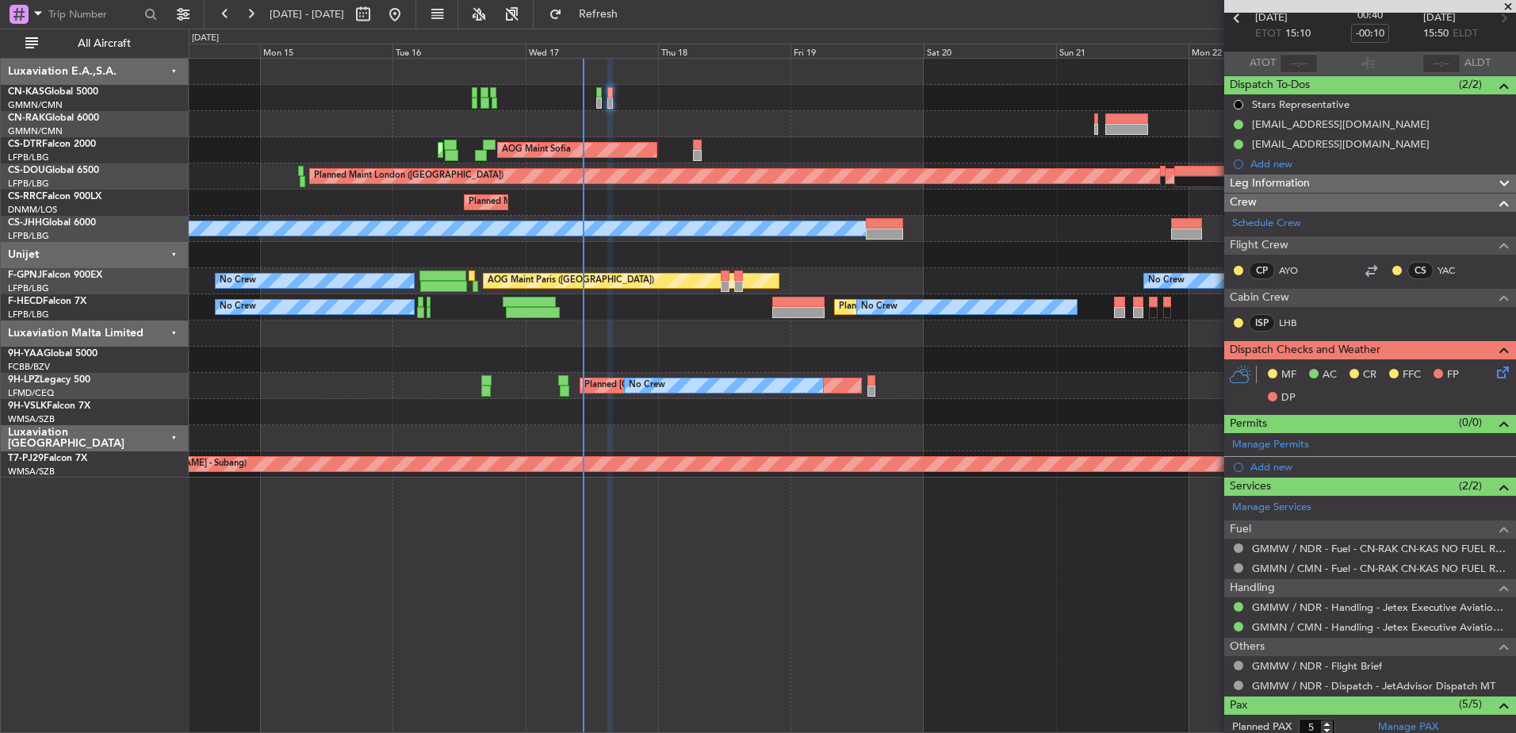
click at [1500, 373] on icon at bounding box center [1500, 369] width 13 height 13
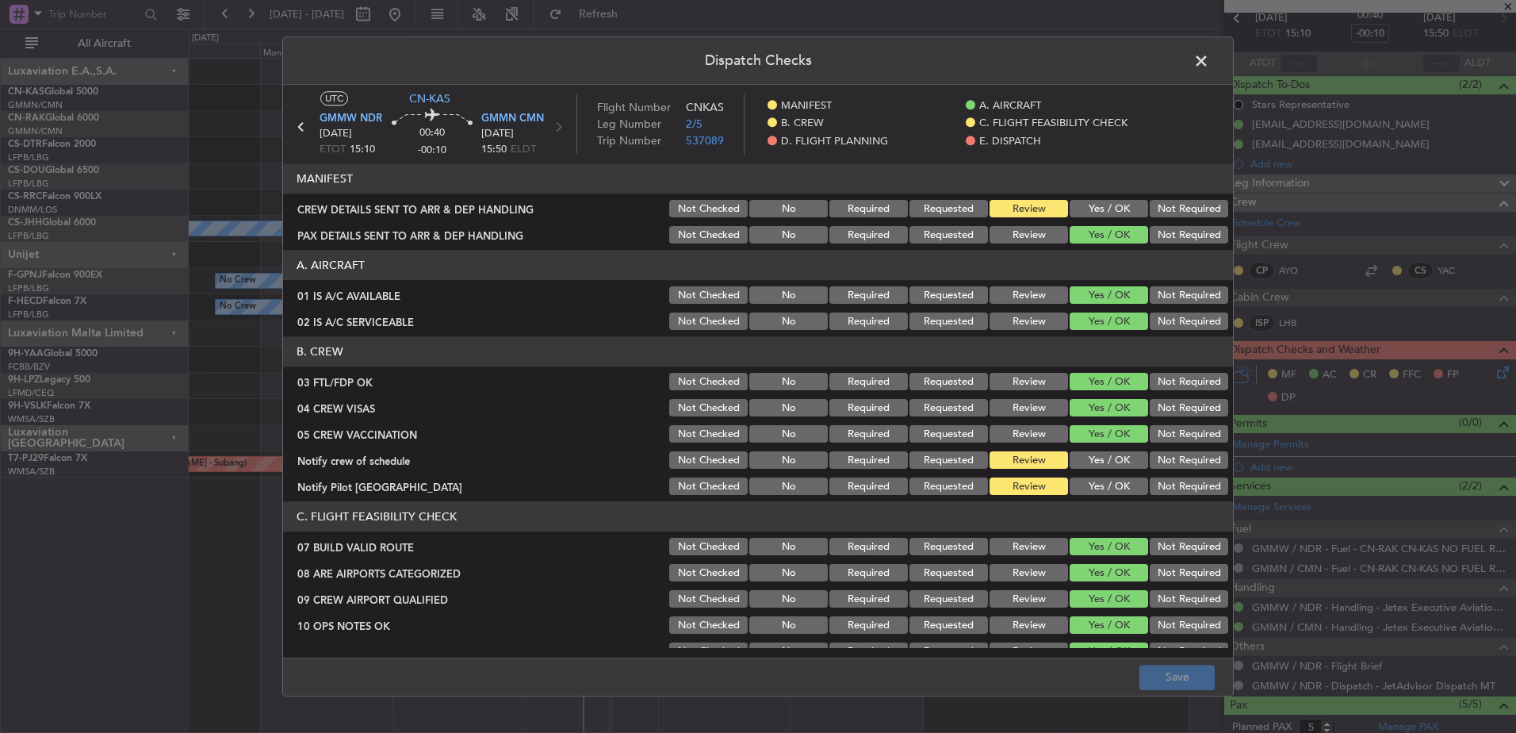
drag, startPoint x: 1098, startPoint y: 208, endPoint x: 1097, endPoint y: 241, distance: 33.3
click at [1098, 209] on button "Yes / OK" at bounding box center [1109, 209] width 78 height 17
click at [1084, 466] on button "Yes / OK" at bounding box center [1109, 460] width 78 height 17
drag, startPoint x: 1090, startPoint y: 484, endPoint x: 1099, endPoint y: 479, distance: 10.3
click at [1090, 485] on button "Yes / OK" at bounding box center [1109, 486] width 78 height 17
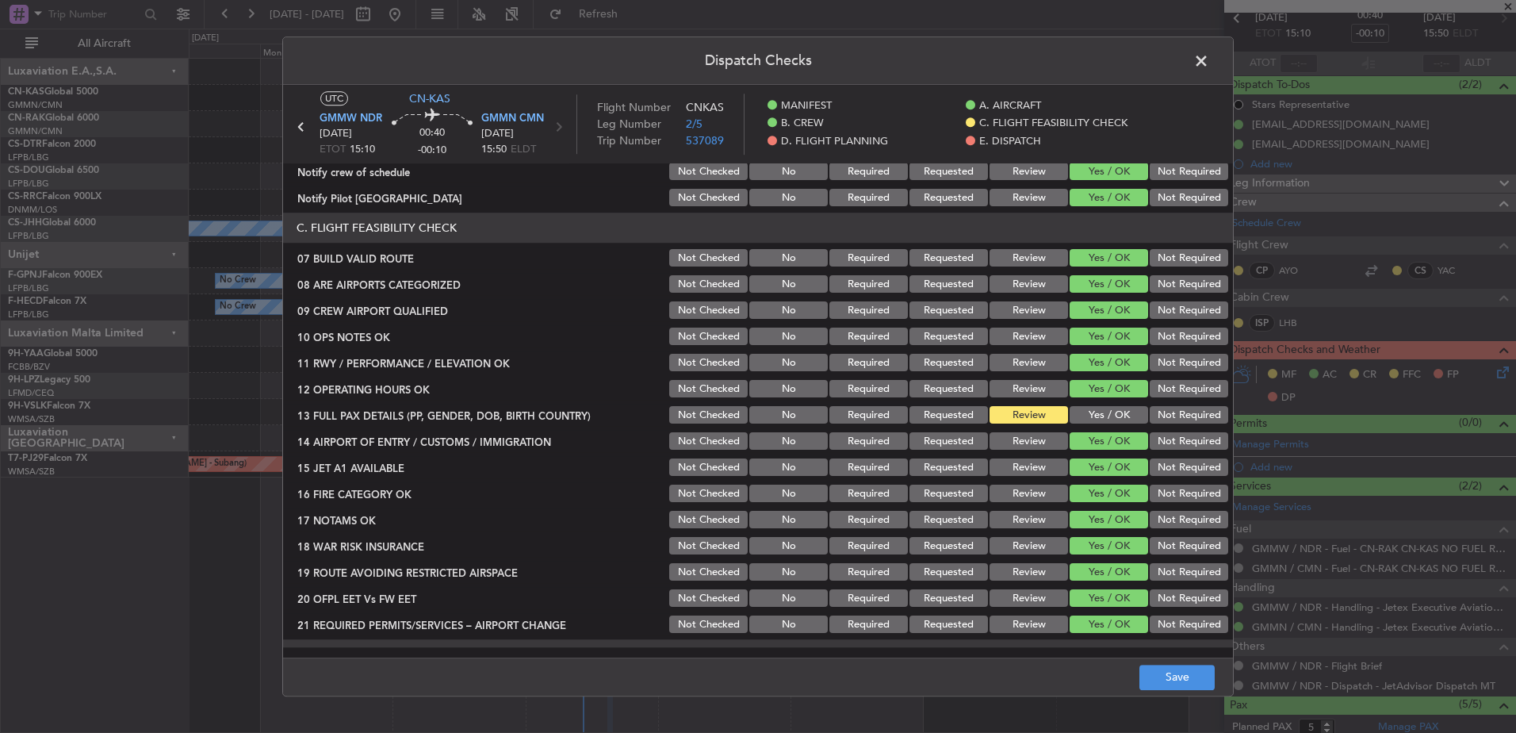
scroll to position [396, 0]
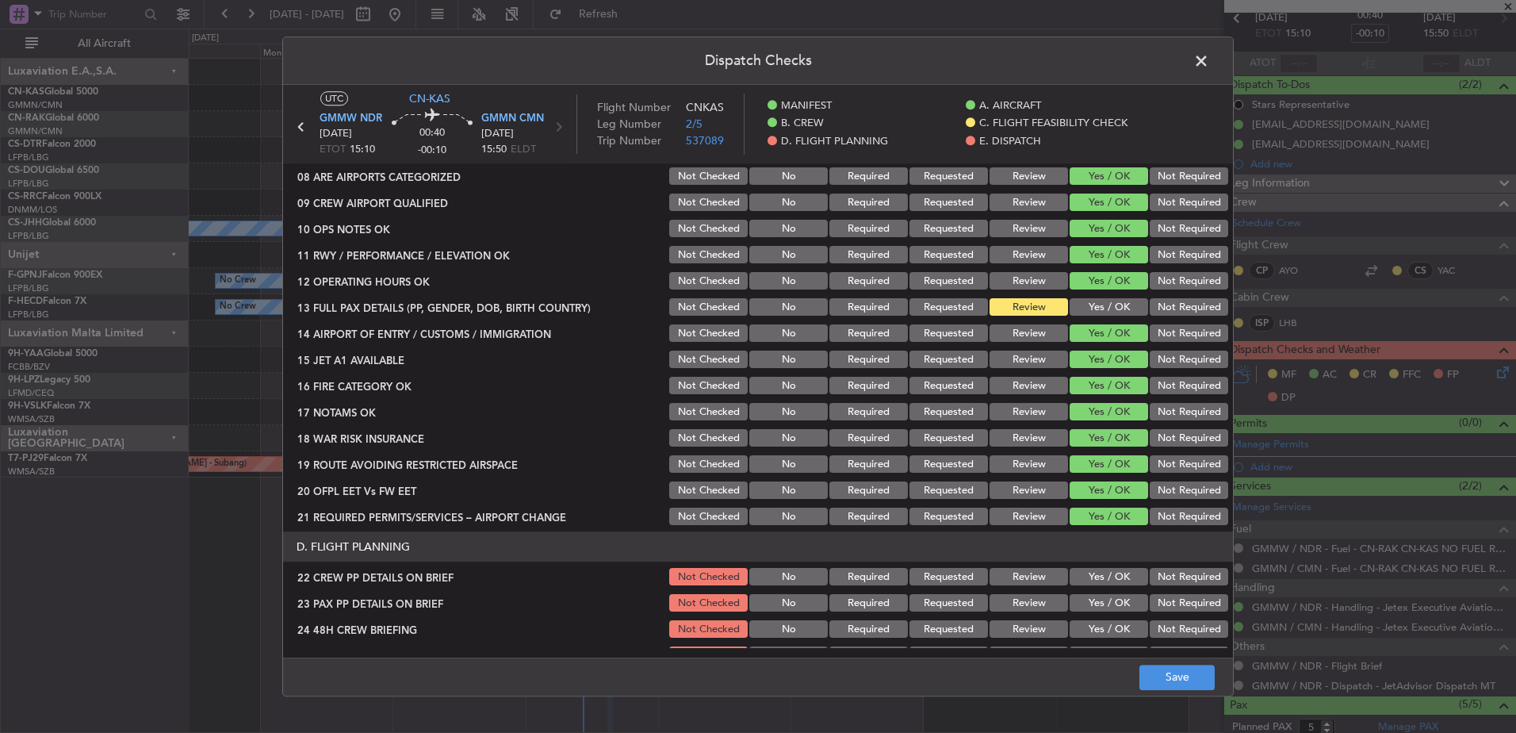
click at [1090, 292] on div "Yes / OK" at bounding box center [1107, 281] width 80 height 22
click at [1088, 300] on button "Yes / OK" at bounding box center [1109, 307] width 78 height 17
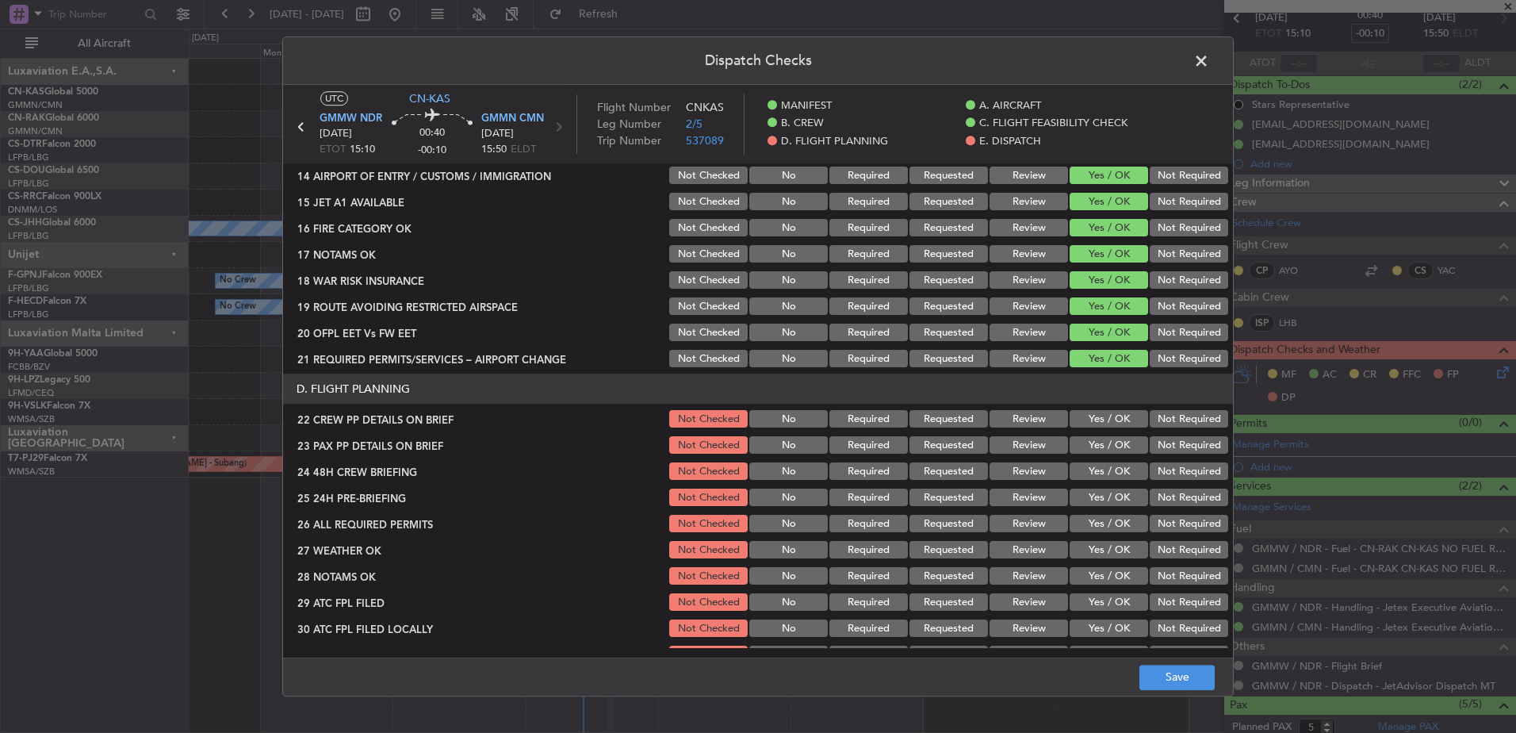
scroll to position [555, 0]
click at [1088, 419] on button "Yes / OK" at bounding box center [1109, 418] width 78 height 17
drag, startPoint x: 1089, startPoint y: 439, endPoint x: 1089, endPoint y: 462, distance: 23.0
click at [1089, 441] on button "Yes / OK" at bounding box center [1109, 444] width 78 height 17
click at [1089, 462] on button "Yes / OK" at bounding box center [1109, 470] width 78 height 17
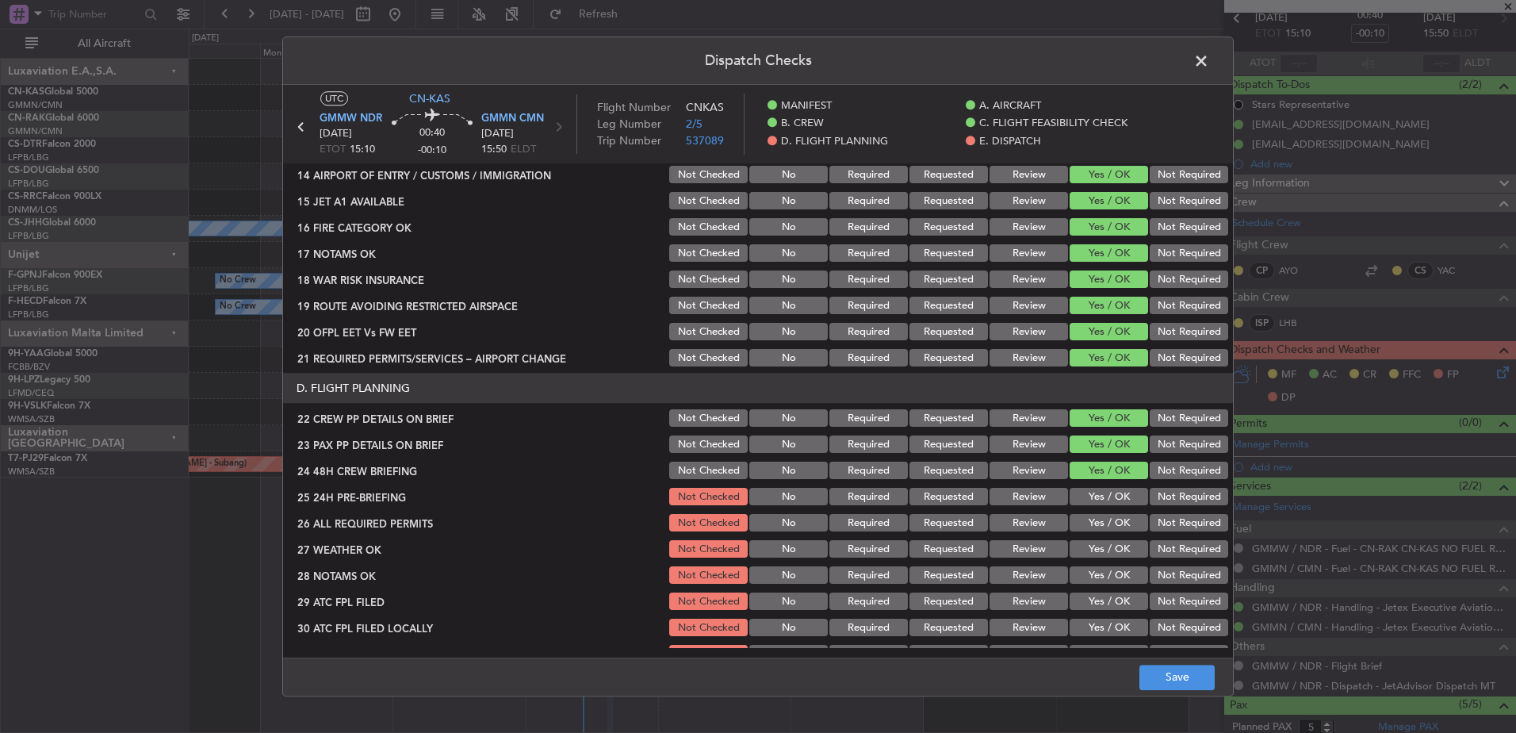
click at [1089, 496] on button "Yes / OK" at bounding box center [1109, 496] width 78 height 17
click at [1088, 519] on button "Yes / OK" at bounding box center [1109, 523] width 78 height 17
click at [1087, 534] on section "D. FLIGHT PLANNING 22 CREW PP DETAILS ON BRIEF Not Checked No Required Requeste…" at bounding box center [758, 532] width 950 height 318
drag, startPoint x: 1087, startPoint y: 536, endPoint x: 1089, endPoint y: 555, distance: 19.2
click at [1089, 553] on button "Yes / OK" at bounding box center [1109, 549] width 78 height 17
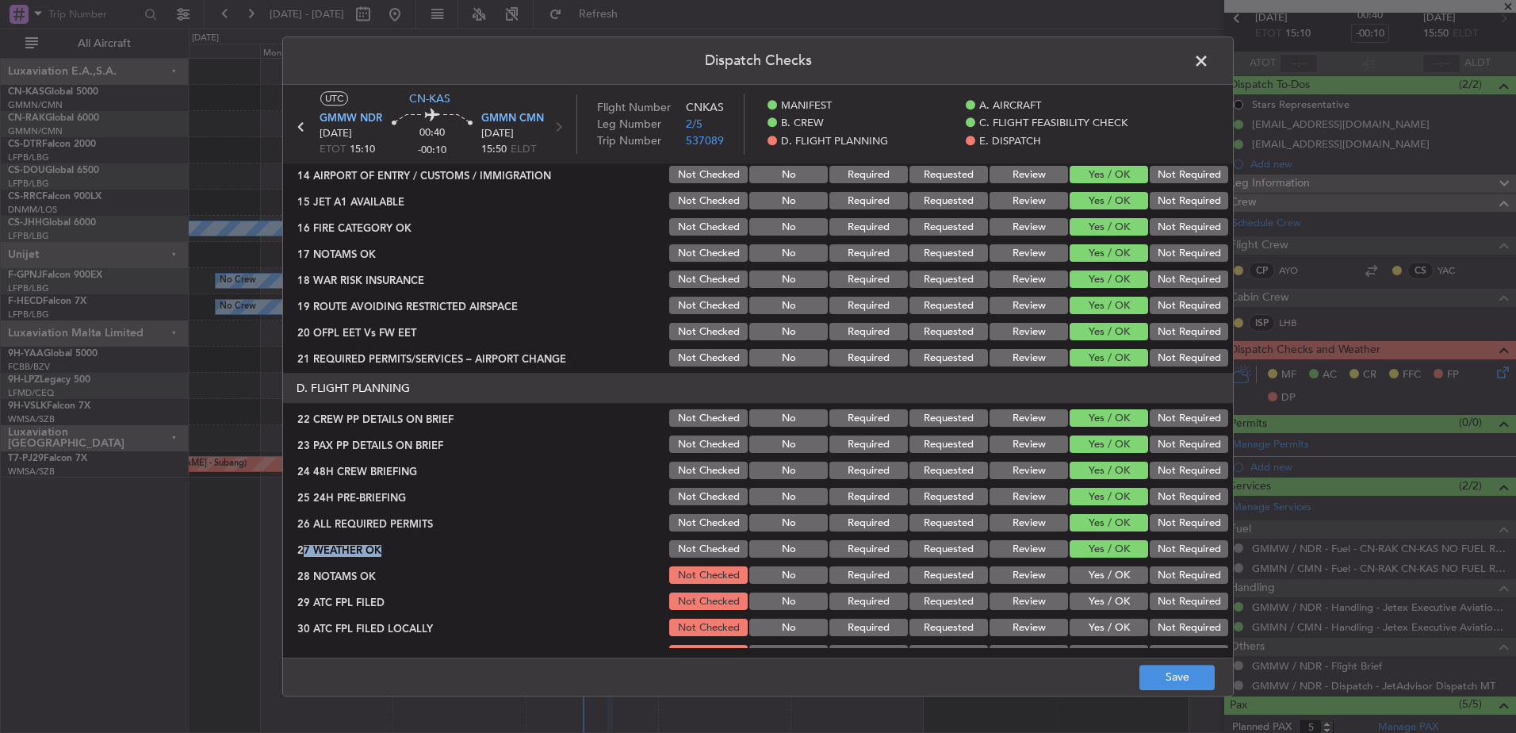
click at [1093, 578] on button "Yes / OK" at bounding box center [1109, 575] width 78 height 17
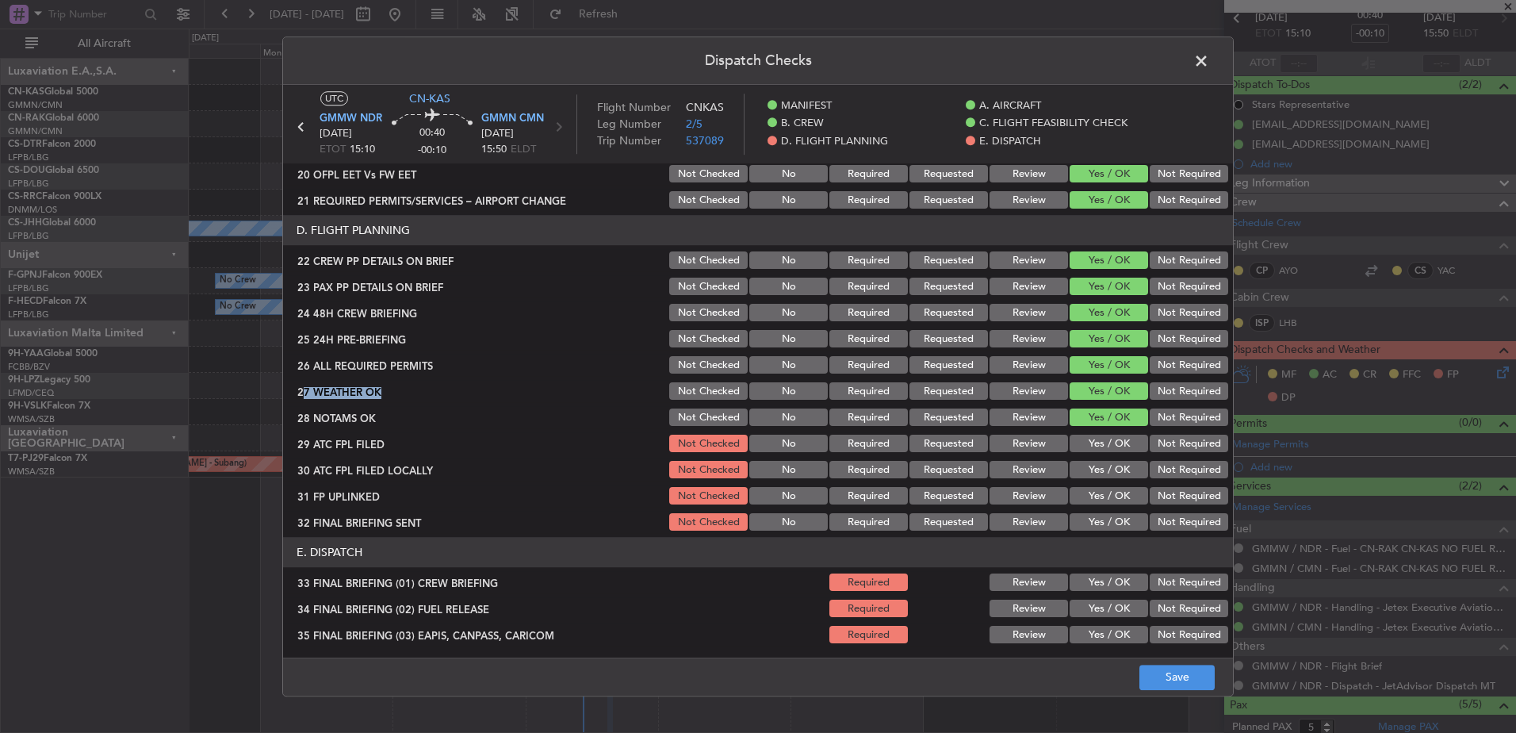
scroll to position [714, 0]
click at [1085, 529] on button "Yes / OK" at bounding box center [1109, 521] width 78 height 17
drag, startPoint x: 1084, startPoint y: 503, endPoint x: 1082, endPoint y: 477, distance: 26.2
click at [1084, 503] on button "Yes / OK" at bounding box center [1109, 495] width 78 height 17
click at [1082, 476] on button "Yes / OK" at bounding box center [1109, 469] width 78 height 17
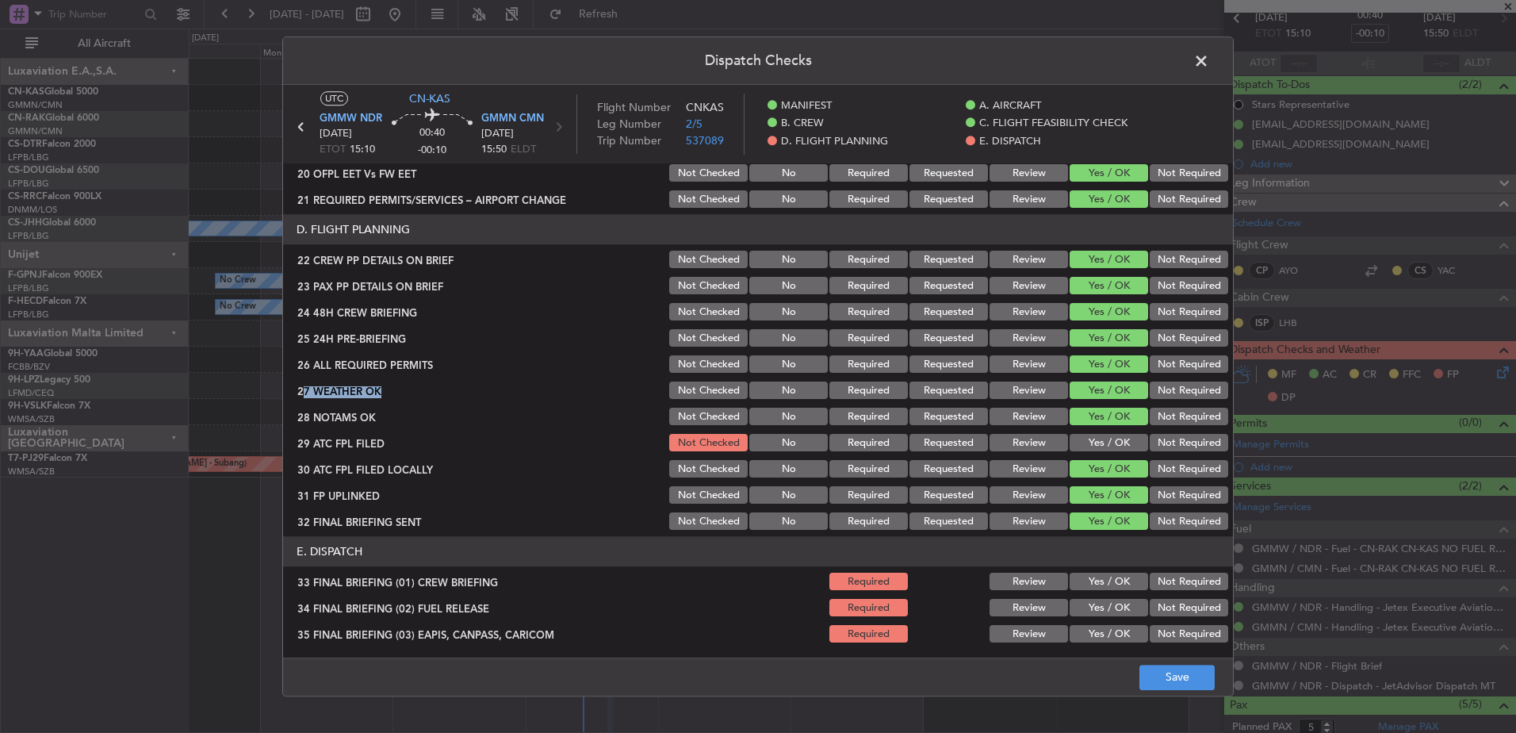
click at [1079, 450] on button "Yes / OK" at bounding box center [1109, 442] width 78 height 17
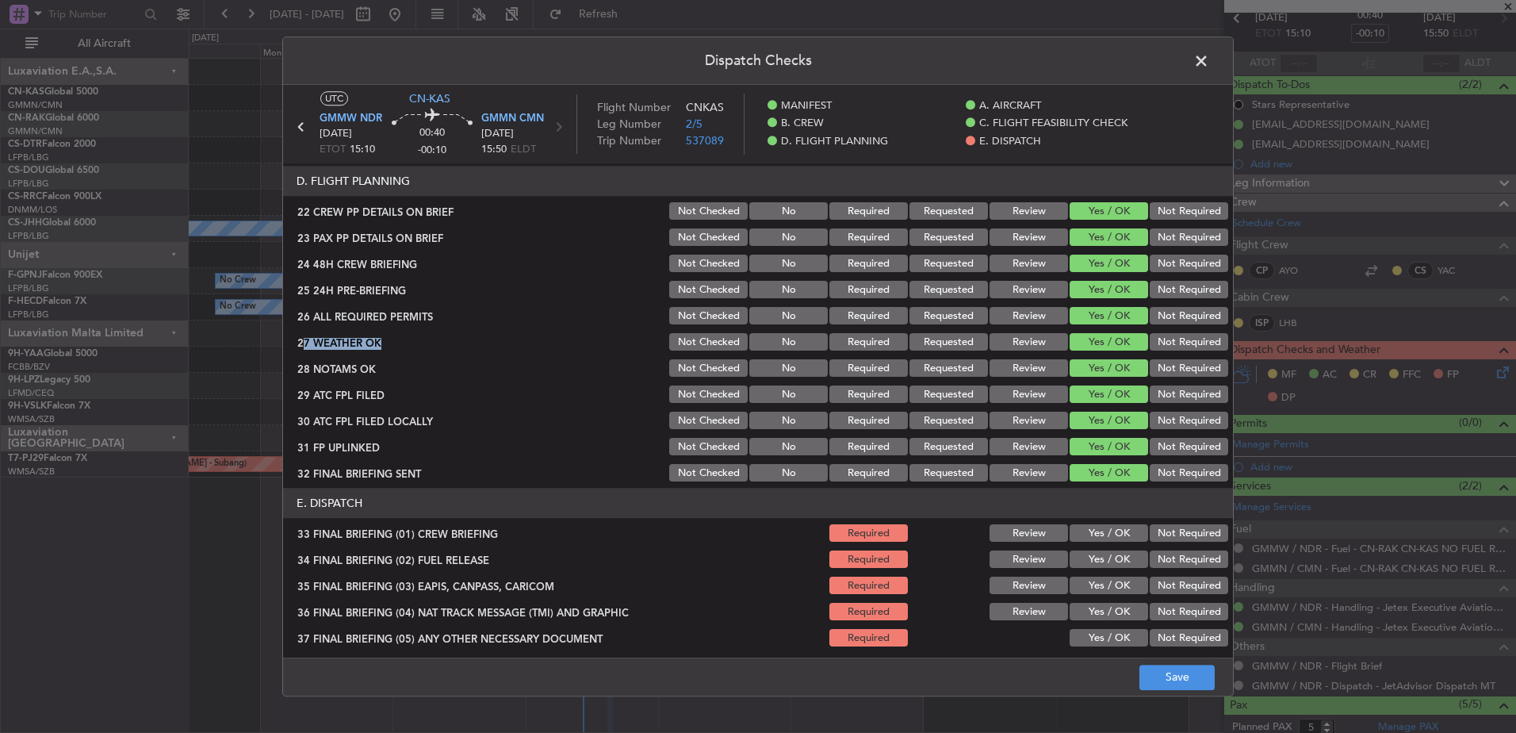
scroll to position [872, 0]
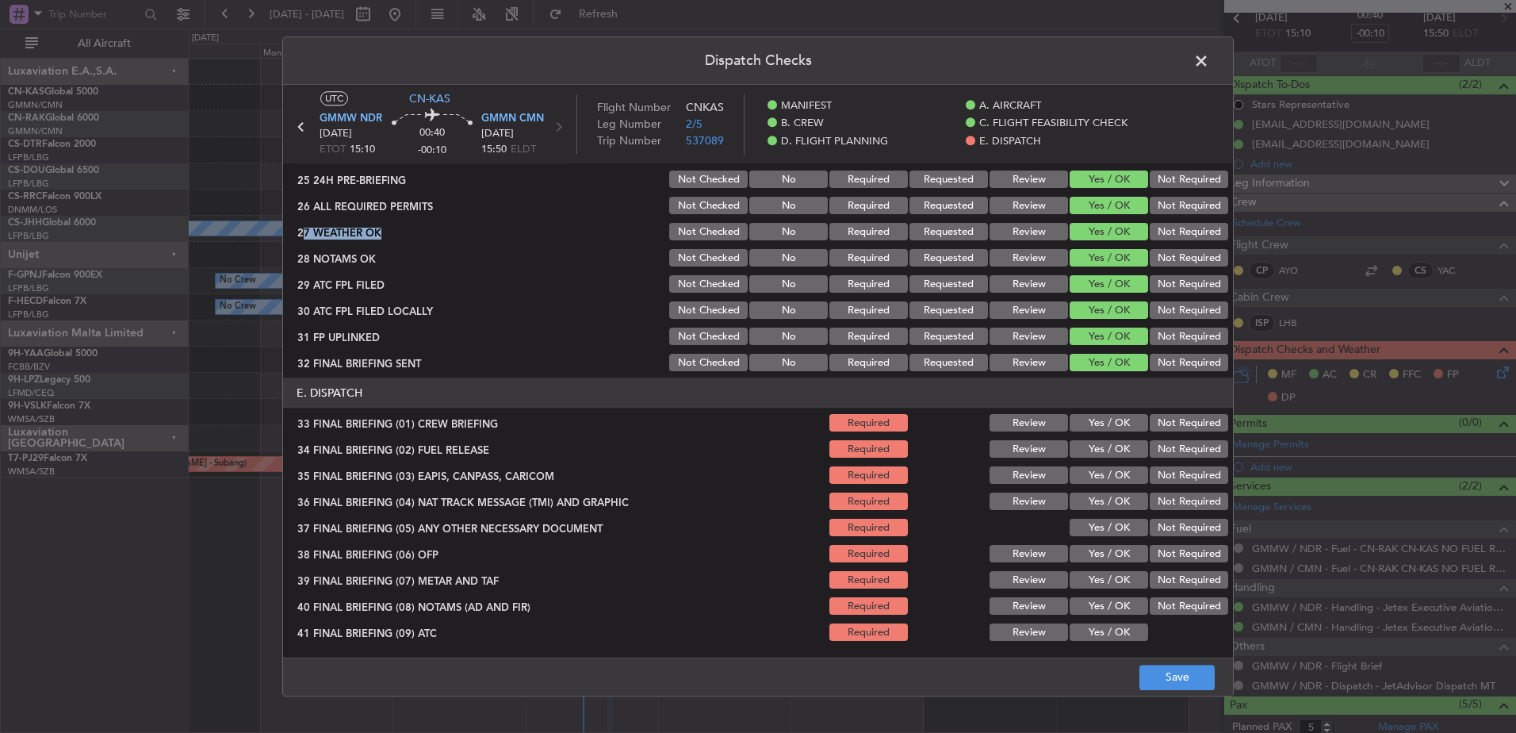
click at [1086, 423] on button "Yes / OK" at bounding box center [1109, 423] width 78 height 17
click at [1090, 442] on button "Yes / OK" at bounding box center [1109, 449] width 78 height 17
click at [1090, 474] on button "Yes / OK" at bounding box center [1109, 475] width 78 height 17
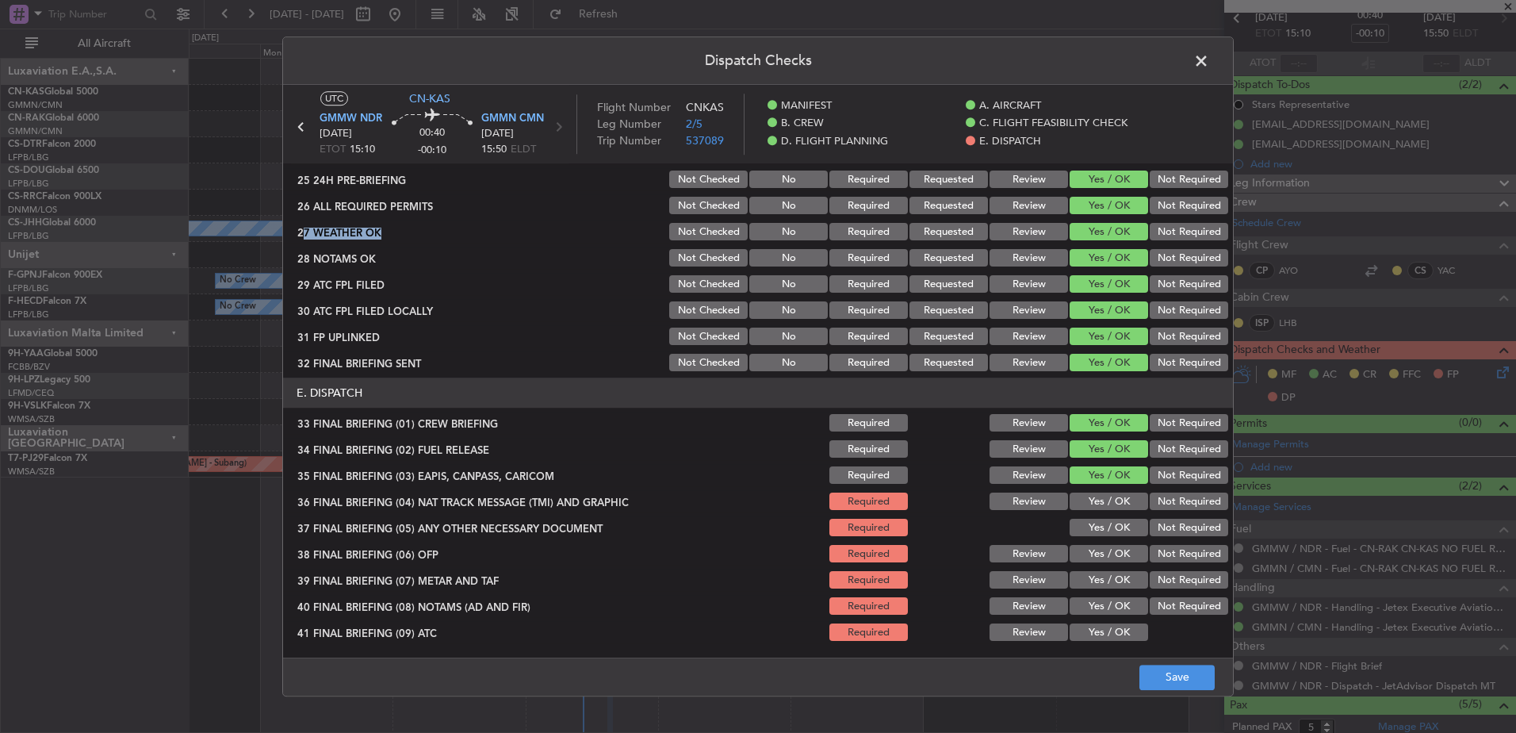
drag, startPoint x: 1085, startPoint y: 501, endPoint x: 1082, endPoint y: 530, distance: 28.6
click at [1085, 502] on button "Yes / OK" at bounding box center [1109, 501] width 78 height 17
click at [1084, 540] on section "E. DISPATCH 33 FINAL BRIEFING (01) CREW BRIEFING Required Review Yes / OK Not R…" at bounding box center [758, 550] width 950 height 344
click at [1083, 528] on button "Yes / OK" at bounding box center [1109, 527] width 78 height 17
click at [1093, 556] on button "Yes / OK" at bounding box center [1109, 553] width 78 height 17
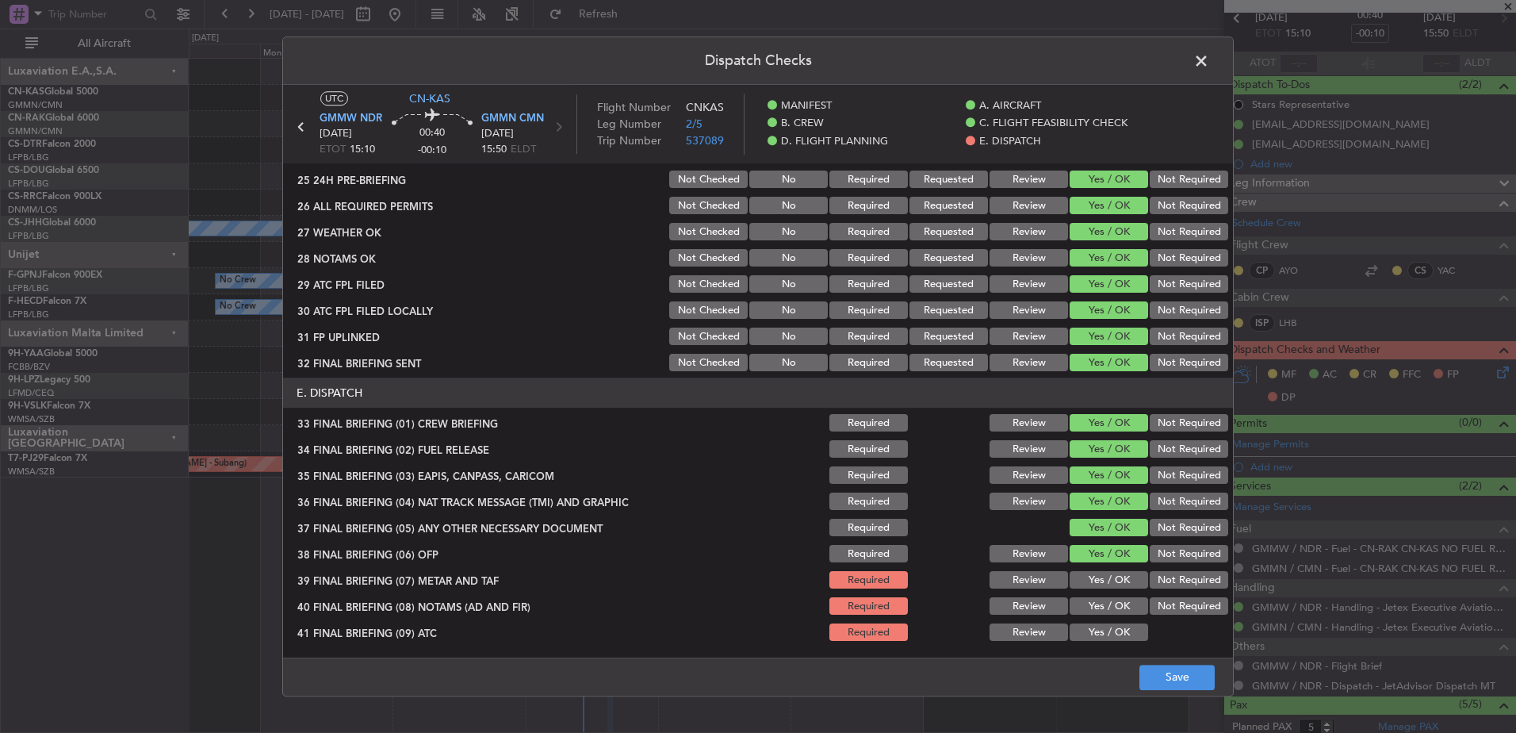
click at [1095, 576] on button "Yes / OK" at bounding box center [1109, 580] width 78 height 17
click at [1093, 612] on button "Yes / OK" at bounding box center [1109, 606] width 78 height 17
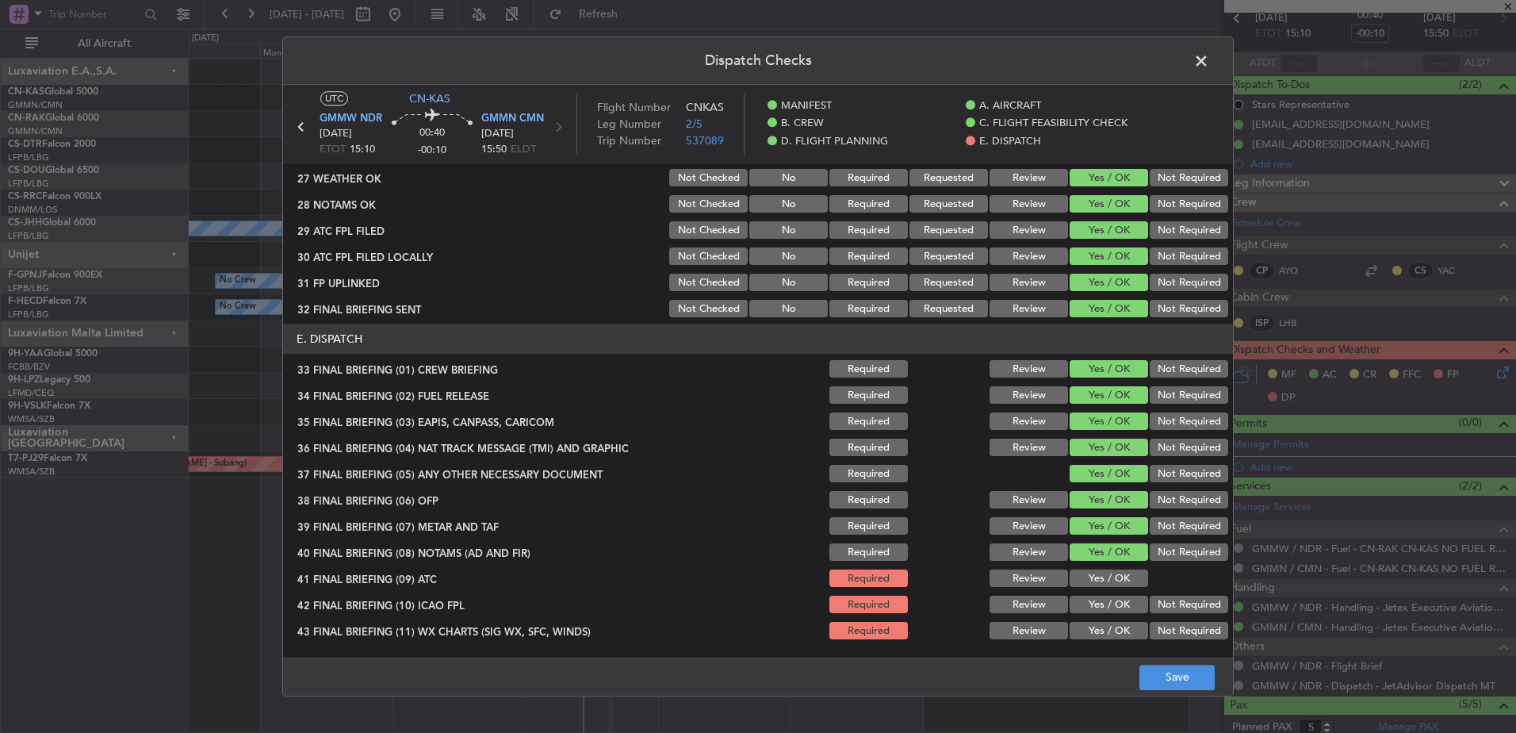
scroll to position [951, 0]
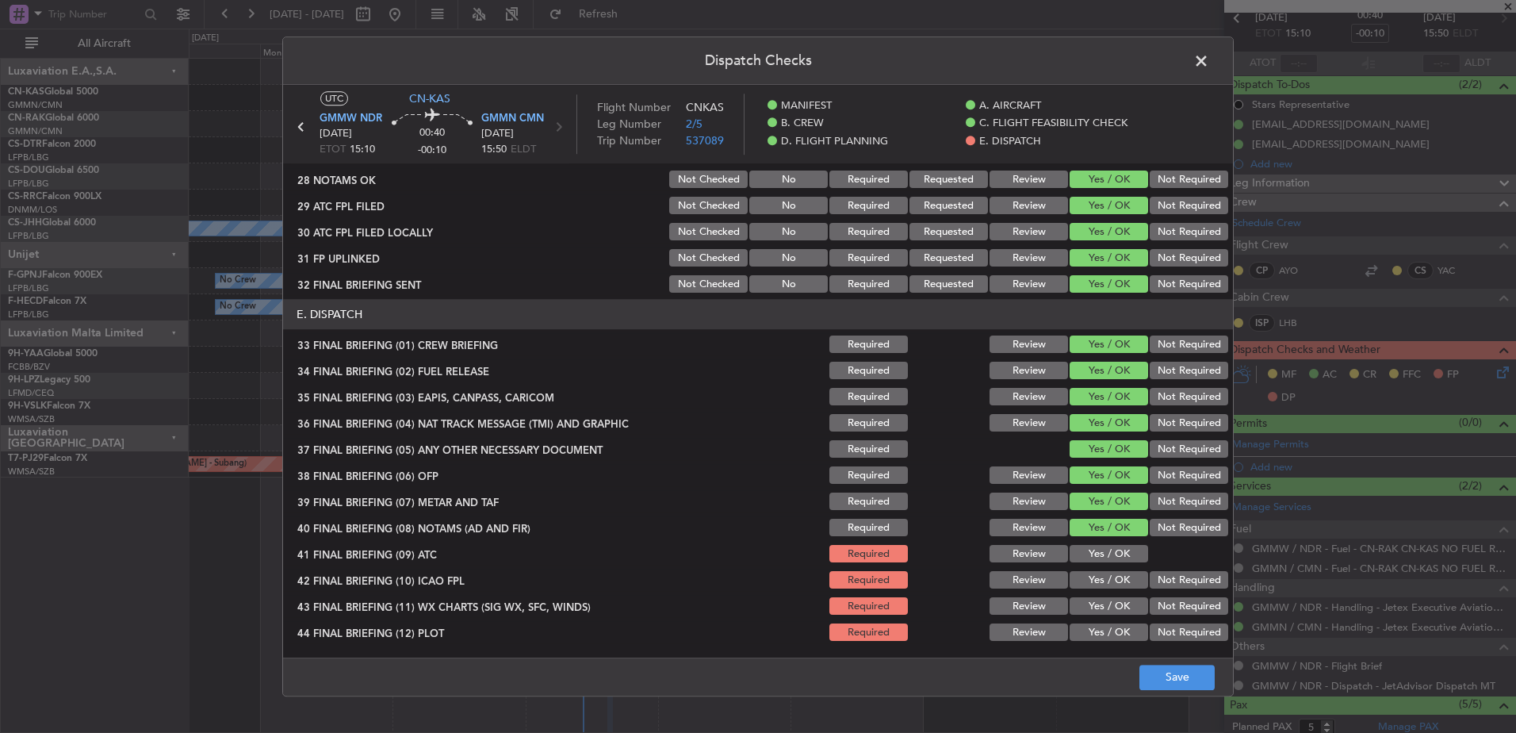
click at [1089, 549] on button "Yes / OK" at bounding box center [1109, 553] width 78 height 17
click at [1089, 581] on button "Yes / OK" at bounding box center [1109, 580] width 78 height 17
click at [1090, 598] on button "Yes / OK" at bounding box center [1109, 606] width 78 height 17
click at [1090, 618] on section "E. DISPATCH 33 FINAL BRIEFING (01) CREW BRIEFING Required Review Yes / OK Not R…" at bounding box center [758, 472] width 950 height 344
click at [1093, 624] on button "Yes / OK" at bounding box center [1109, 632] width 78 height 17
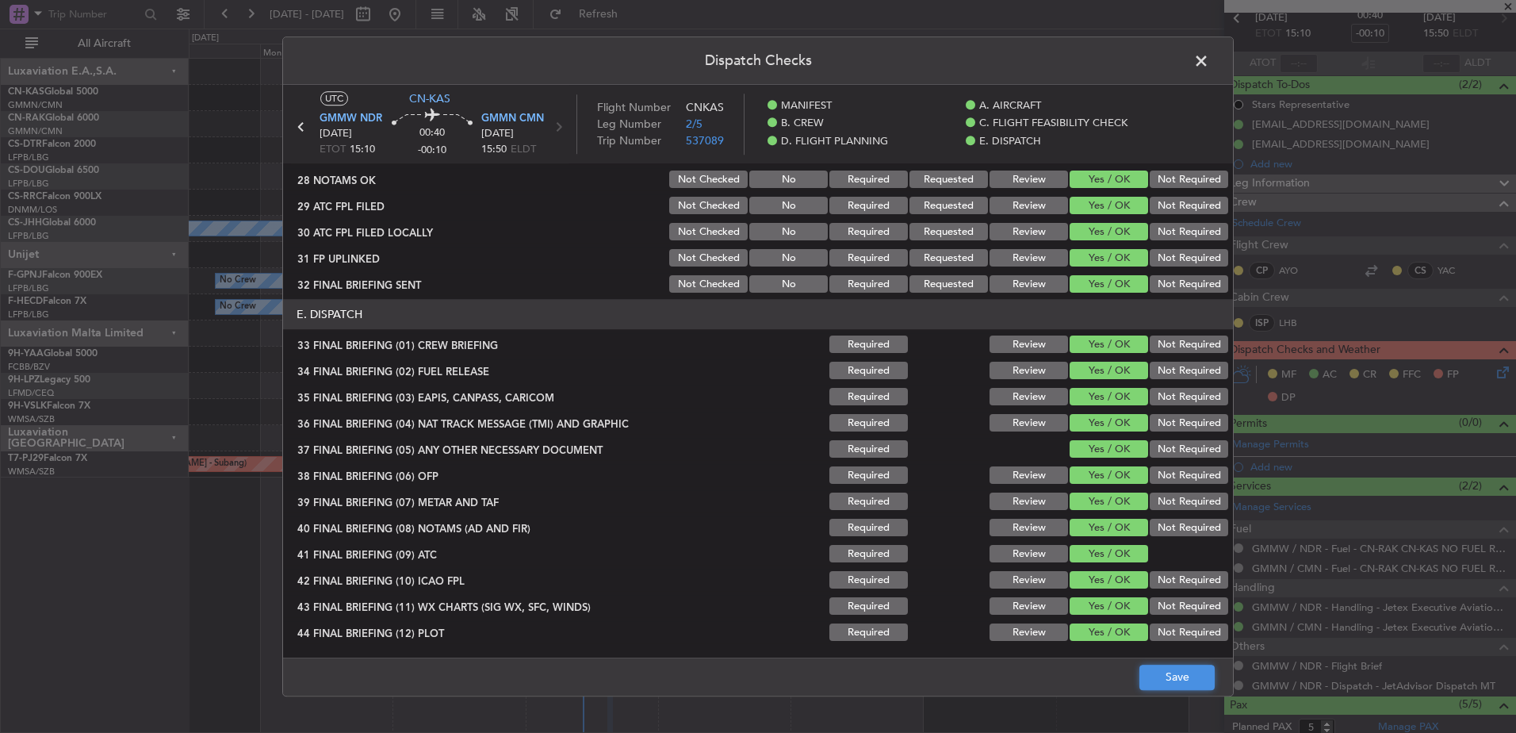
click at [1168, 682] on button "Save" at bounding box center [1176, 676] width 75 height 25
click at [1209, 62] on span at bounding box center [1209, 65] width 0 height 32
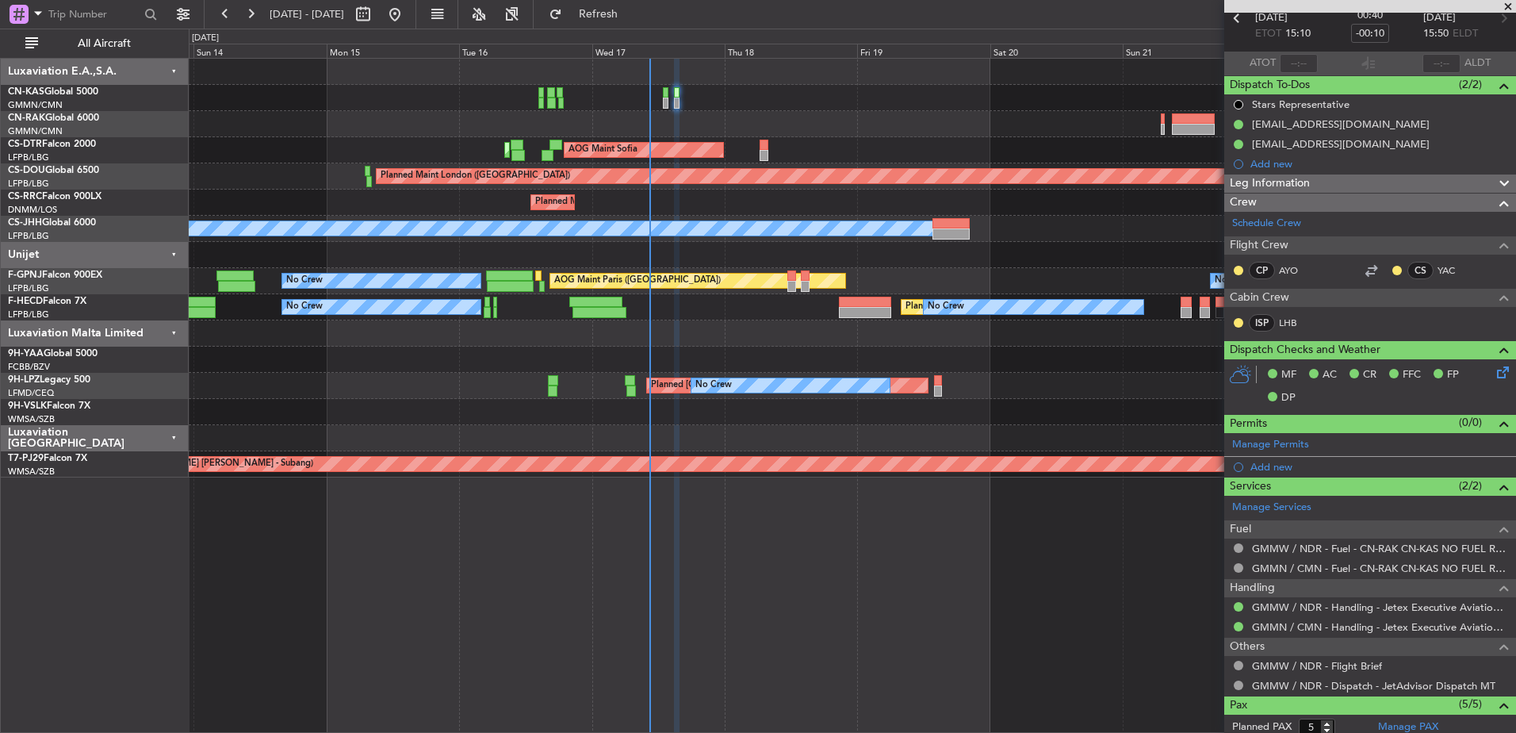
click at [641, 97] on div "AOG Maint Sofia Planned Maint Sofia [GEOGRAPHIC_DATA] ([GEOGRAPHIC_DATA]) AOG M…" at bounding box center [852, 268] width 1326 height 419
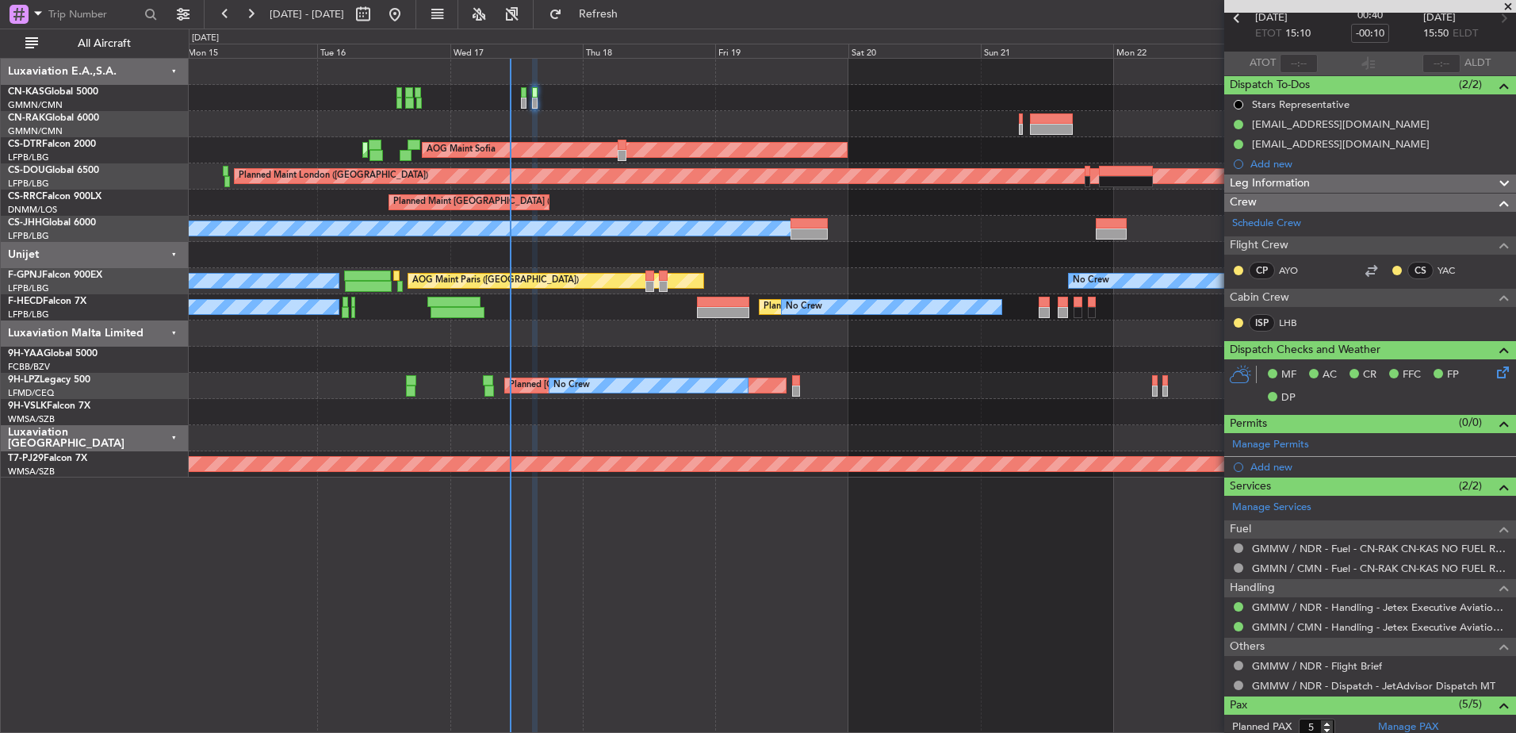
click at [1513, 2] on span at bounding box center [1508, 7] width 16 height 14
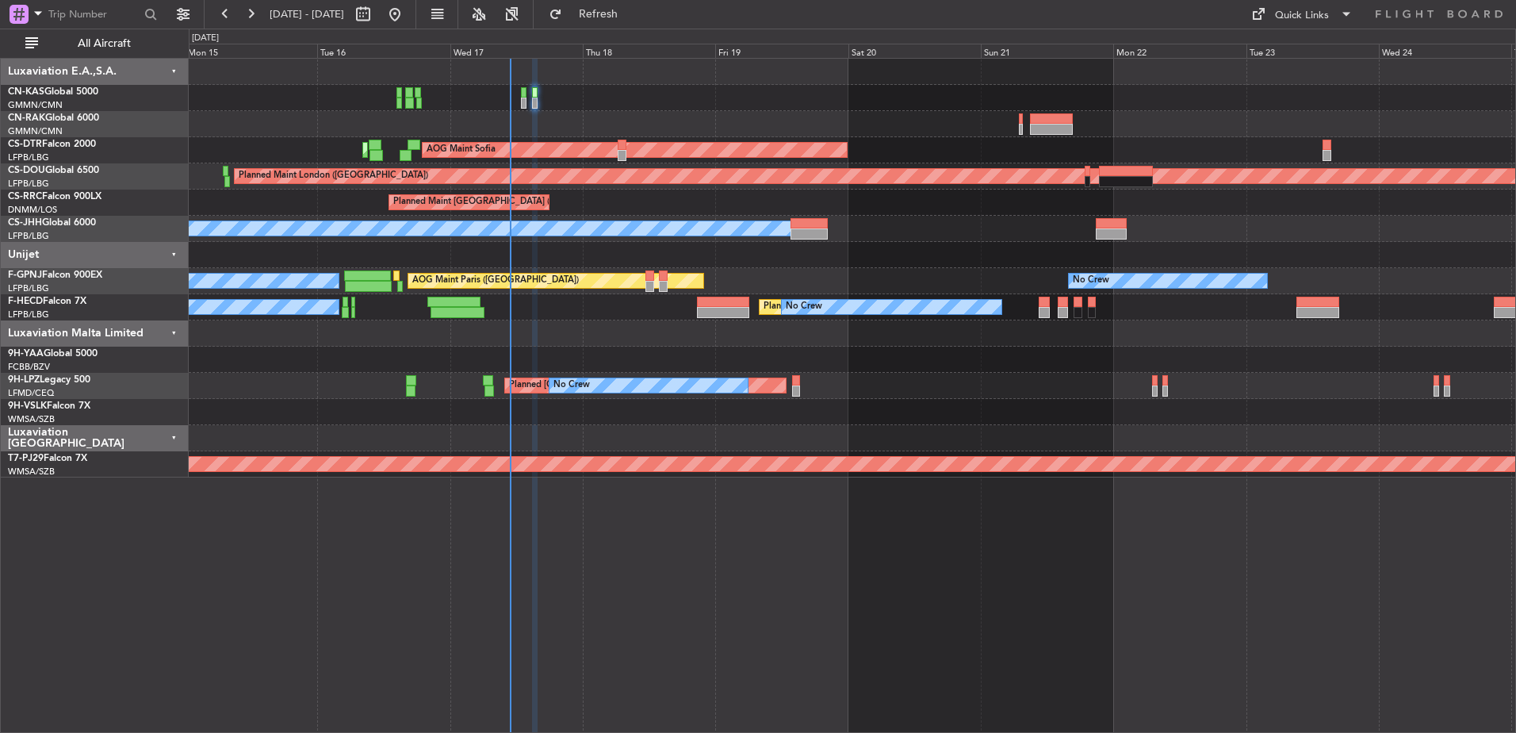
type input "0"
drag, startPoint x: 1305, startPoint y: 19, endPoint x: 1296, endPoint y: 18, distance: 9.5
click at [1304, 17] on div "Quick Links" at bounding box center [1302, 16] width 54 height 16
click at [1282, 90] on button "Crew Board" at bounding box center [1302, 90] width 119 height 38
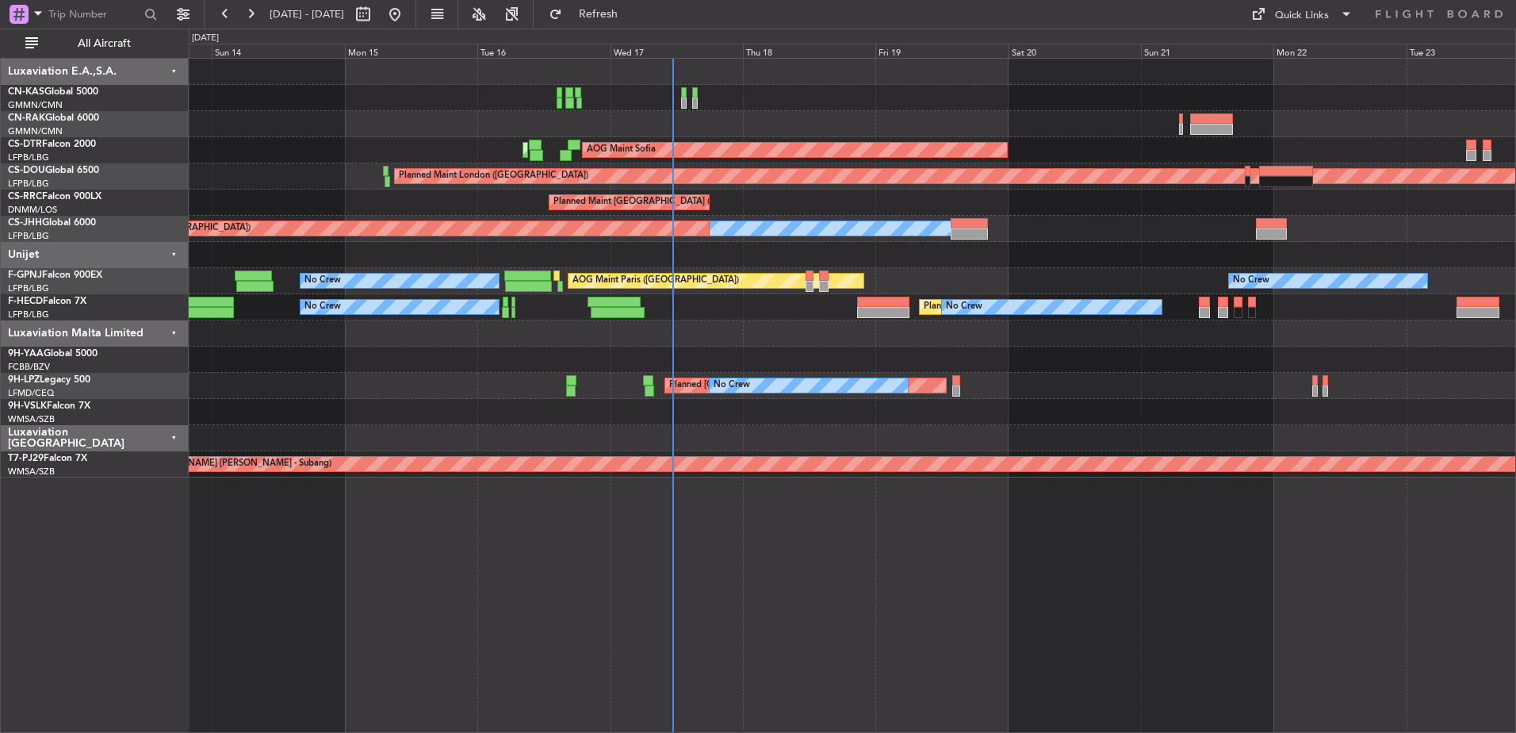
click at [418, 303] on div "Planned Maint [GEOGRAPHIC_DATA] ([GEOGRAPHIC_DATA]) No Crew No Crew No Crew No …" at bounding box center [852, 307] width 1326 height 26
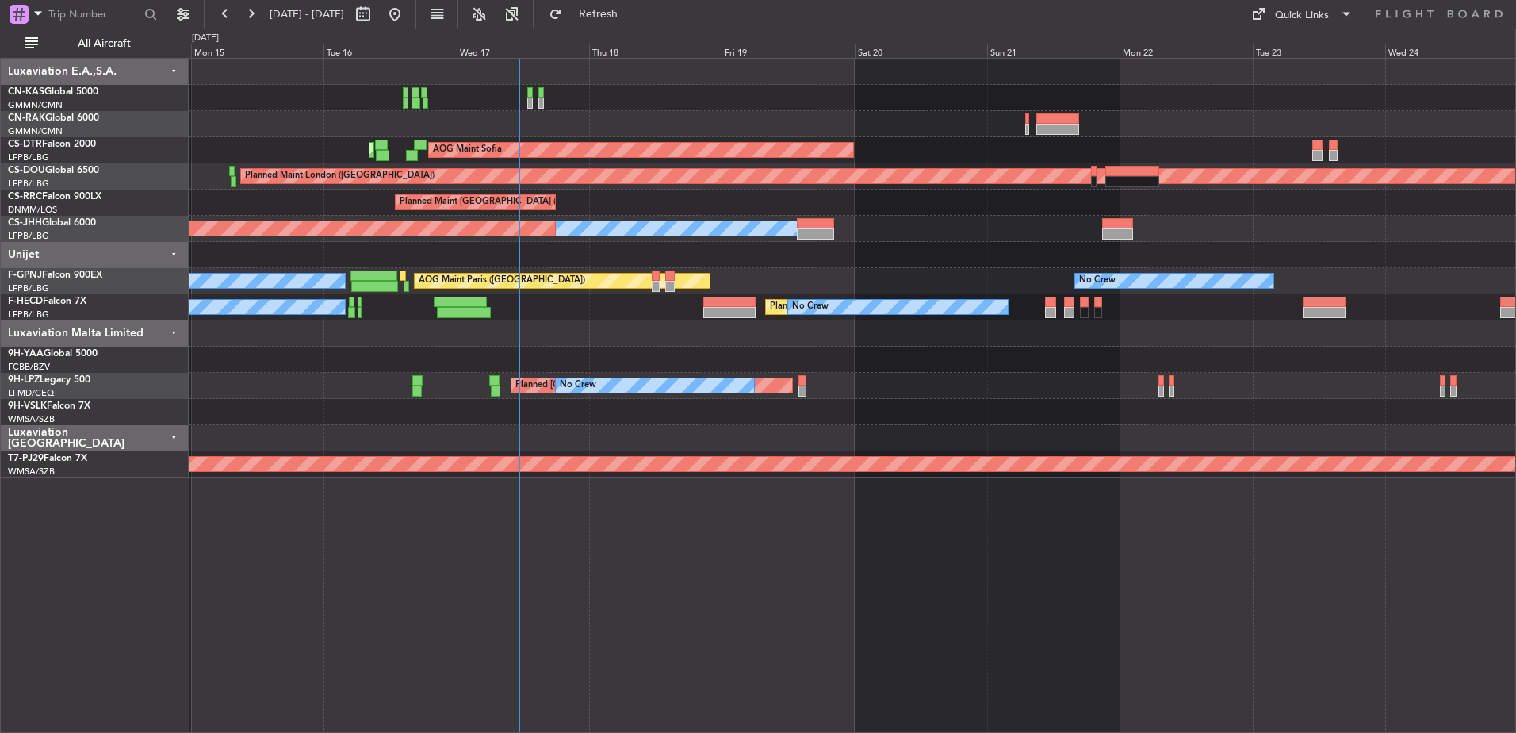
click at [606, 327] on div at bounding box center [852, 333] width 1326 height 26
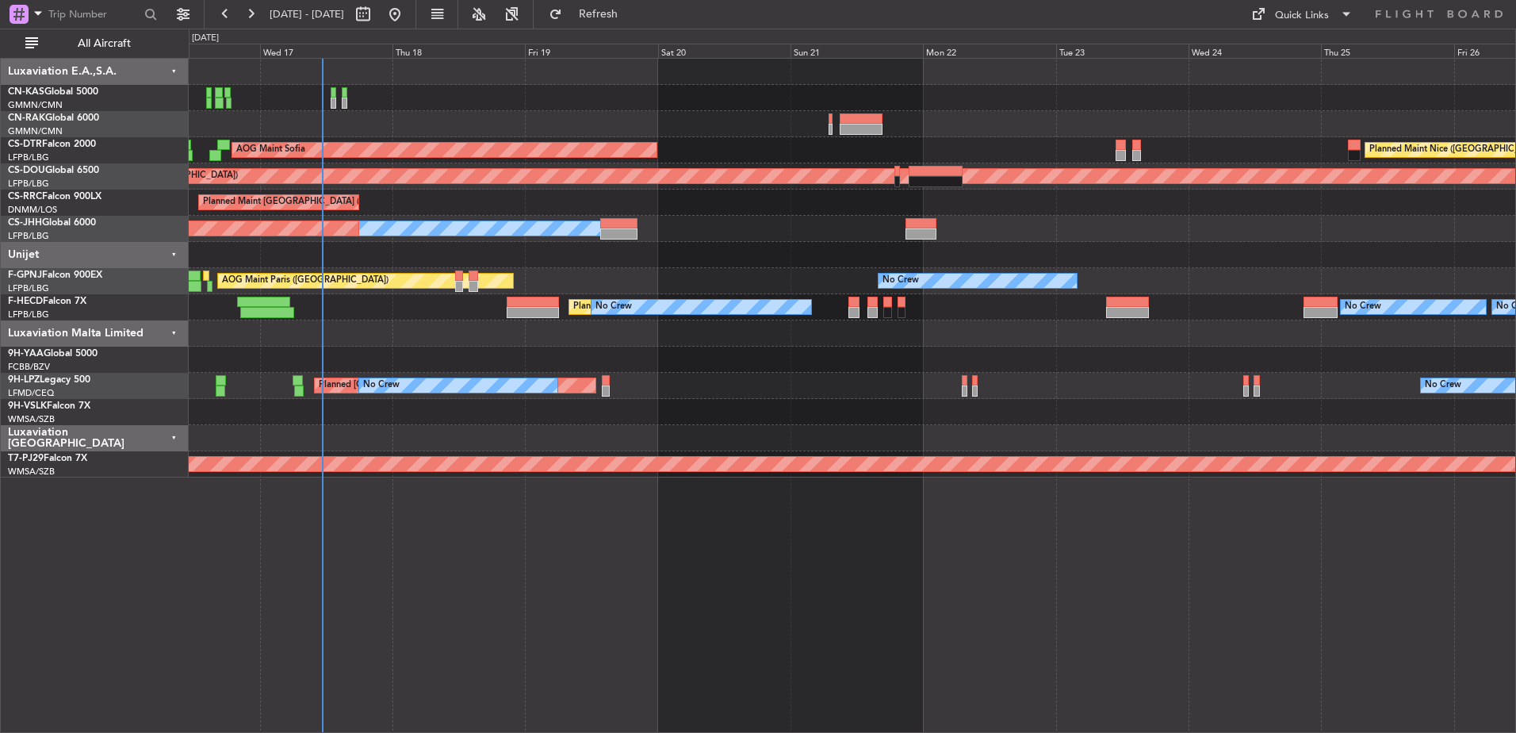
click at [594, 291] on div "AOG Maint Sofia [GEOGRAPHIC_DATA] ([GEOGRAPHIC_DATA]) Planned Maint Sofia Plann…" at bounding box center [852, 268] width 1326 height 419
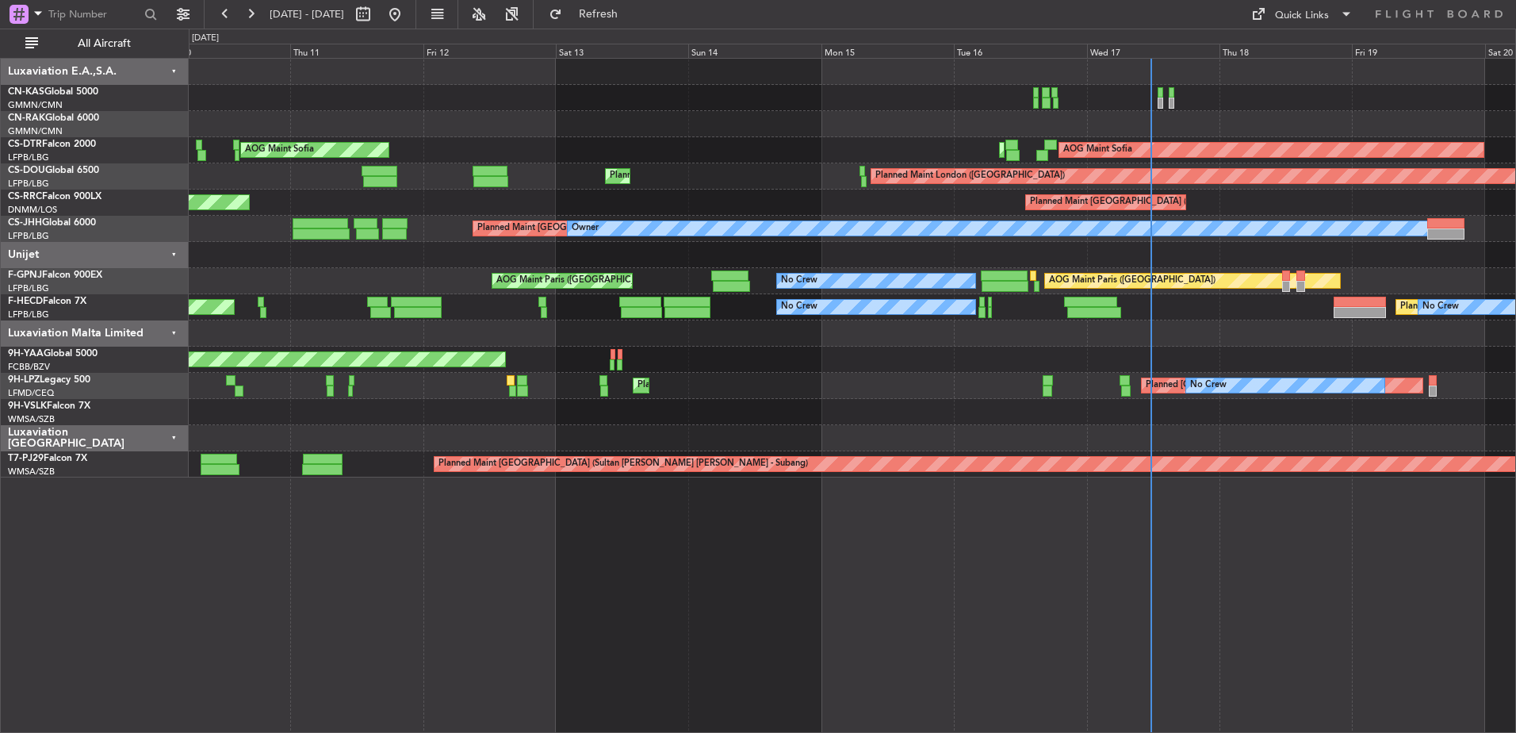
click at [729, 175] on div "Planned Maint [GEOGRAPHIC_DATA] ([GEOGRAPHIC_DATA]) Planned Maint [GEOGRAPHIC_D…" at bounding box center [852, 176] width 1326 height 26
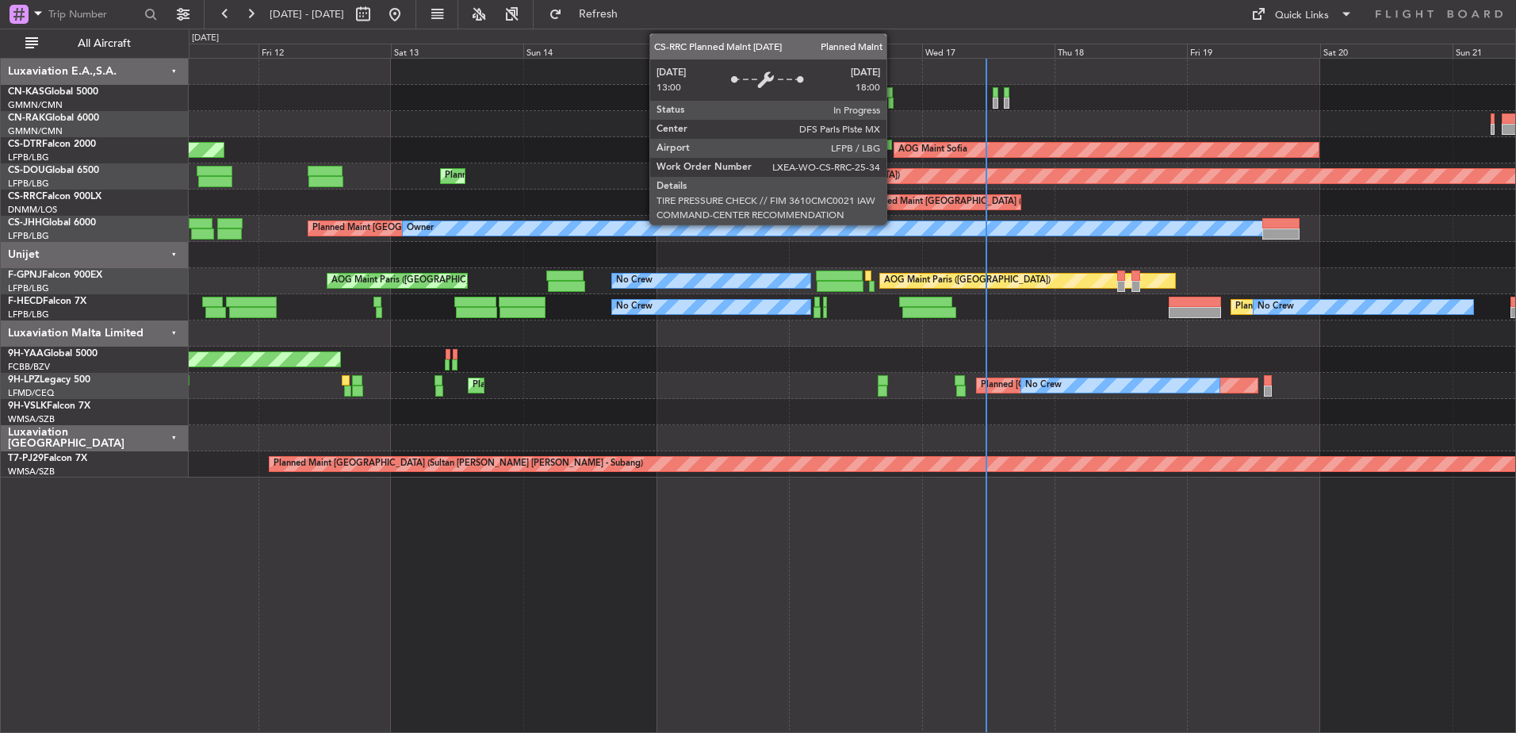
click at [445, 155] on div "AOG Maint Sofia Planned Maint Sofia AOG Maint Sofia Planned Maint Mugla ([GEOGR…" at bounding box center [852, 268] width 1326 height 419
